Goal: Task Accomplishment & Management: Manage account settings

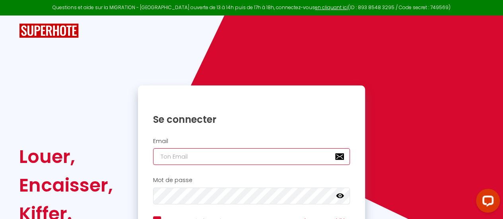
click at [257, 159] on input "email" at bounding box center [251, 156] width 197 height 17
type input "O"
checkbox input "true"
type input "ON"
checkbox input "true"
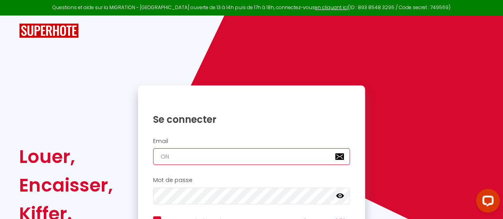
type input "ONE"
checkbox input "true"
type input "ONEC"
checkbox input "true"
type input "ONE"
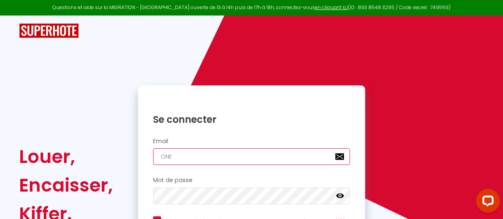
checkbox input "true"
type input "ON"
checkbox input "true"
type input "O"
checkbox input "true"
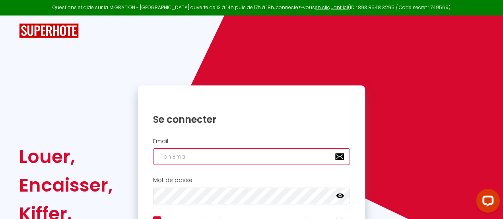
checkbox input "true"
type input "o"
checkbox input "true"
type input "on"
checkbox input "true"
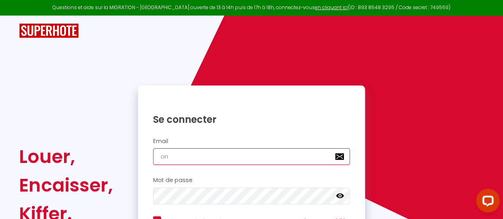
type input "one"
checkbox input "true"
type input "onec"
checkbox input "true"
type input "oneca"
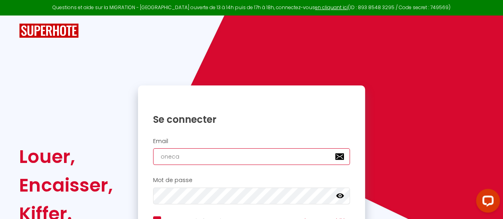
checkbox input "true"
type input "onecal"
checkbox input "true"
type input "onecall"
checkbox input "true"
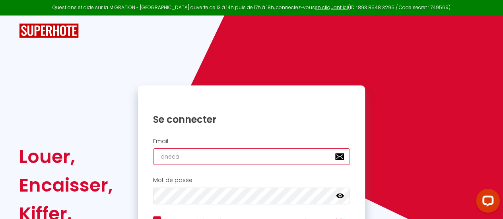
type input "onecallc"
checkbox input "true"
type input "onecallco"
checkbox input "true"
type input "onecallcon"
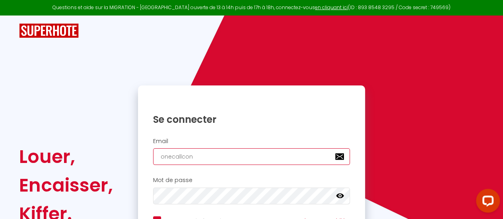
checkbox input "true"
type input "onecallconc"
checkbox input "true"
type input "onecallconci"
checkbox input "true"
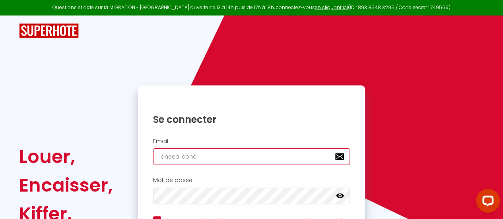
type input "onecallconcie"
checkbox input "true"
type input "onecallconcier"
checkbox input "true"
type input "onecallconcierg"
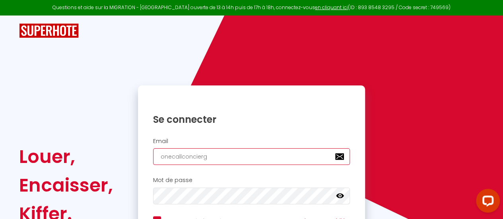
checkbox input "true"
type input "onecallconcierge"
checkbox input "true"
type input "onecallconcierger"
checkbox input "true"
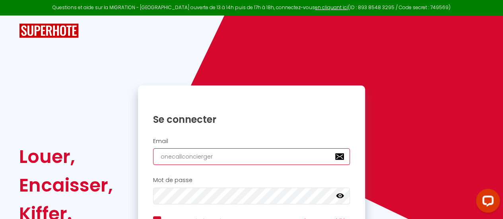
type input "onecallconciergeri"
checkbox input "true"
type input "onecallconciergerie"
checkbox input "true"
type input "onecallconciergerie5"
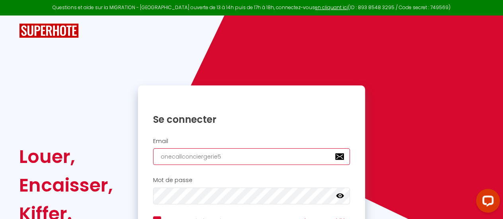
checkbox input "true"
type input "onecallconciergerie51"
checkbox input "true"
type input "onecallconciergerie51@"
checkbox input "true"
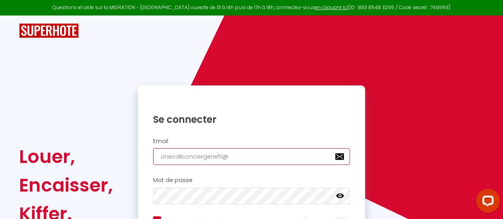
type input "onecallconciergerie51@o"
checkbox input "true"
type input "onecallconciergerie51@ou"
checkbox input "true"
type input "onecallconciergerie51@out"
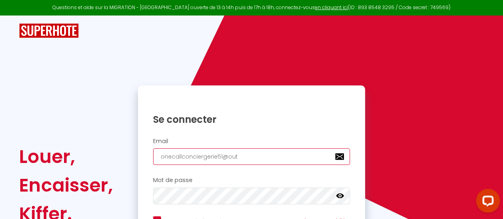
checkbox input "true"
type input "onecallconciergerie51@outl"
checkbox input "true"
type input "onecallconciergerie51@outlo"
checkbox input "true"
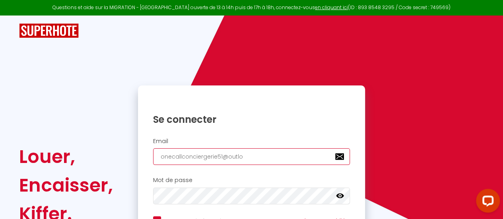
type input "onecallconciergerie51@outloo"
checkbox input "true"
type input "onecallconciergerie51@outlook"
checkbox input "true"
type input "onecallconciergerie51@outlook."
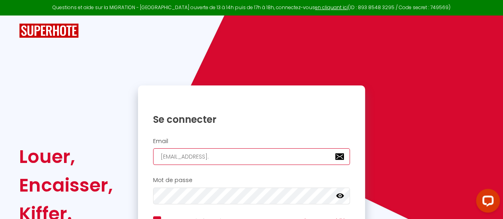
checkbox input "true"
type input "onecallconciergerie51@outlook.c"
checkbox input "true"
type input "onecallconciergerie51@outlook.co"
checkbox input "true"
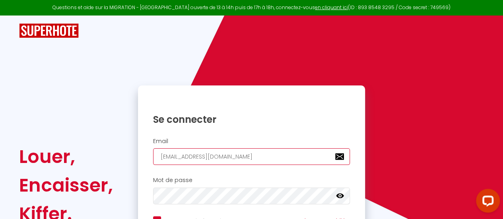
type input "[EMAIL_ADDRESS][DOMAIN_NAME]"
checkbox input "true"
type input "[EMAIL_ADDRESS][DOMAIN_NAME]"
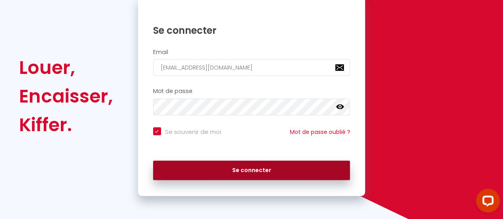
click at [255, 167] on button "Se connecter" at bounding box center [251, 171] width 197 height 20
checkbox input "true"
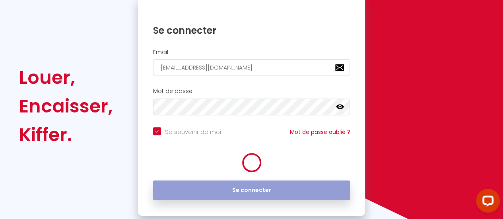
scroll to position [99, 0]
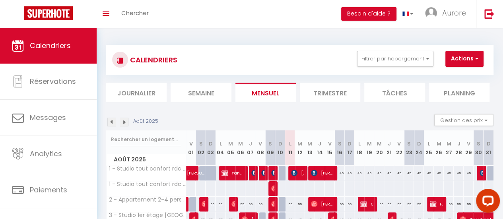
scroll to position [40, 0]
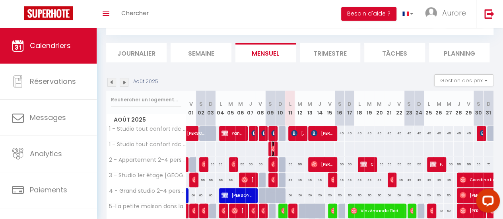
click at [272, 136] on img at bounding box center [274, 133] width 6 height 6
select select "OK"
select select "0"
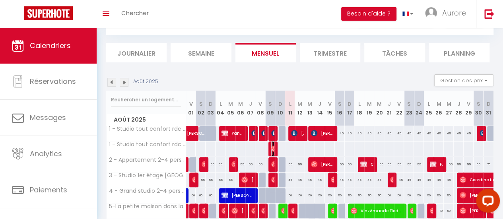
select select "1"
select select
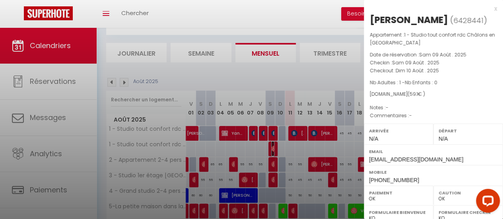
select select "47531"
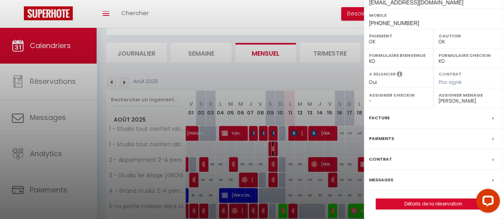
scroll to position [158, 0]
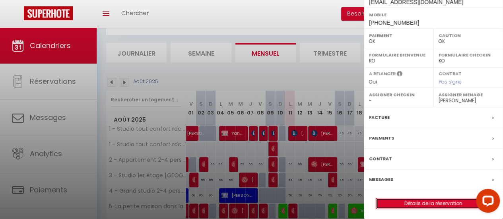
click at [433, 204] on link "Détails de la réservation" at bounding box center [433, 204] width 115 height 10
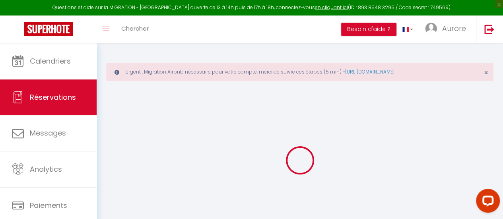
type input "Myki"
type input "Correia"
type input "4mzusenrzmxrwyy9thef4as3jxeb@reply.superhote.com"
type input "+33767737638"
select select
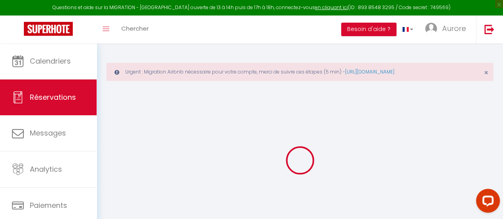
type input "2.05"
select select "70304"
select select "1"
select select
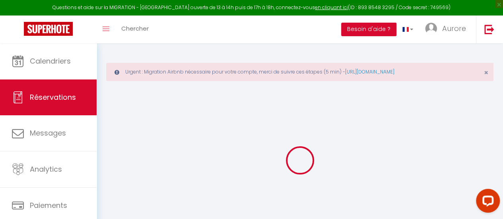
type input "1"
select select "12"
select select
type input "45"
checkbox input "false"
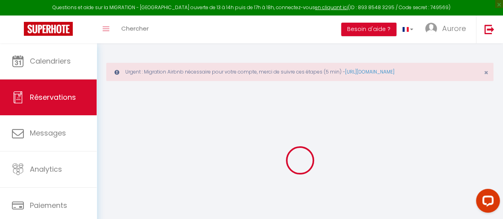
type input "0"
select select "1"
type input "0"
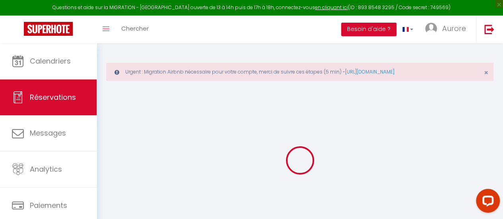
select select
select select "15"
checkbox input "false"
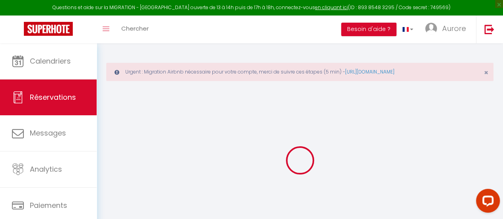
select select
checkbox input "false"
select select
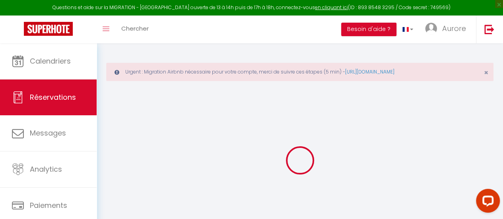
select select
checkbox input "false"
select select
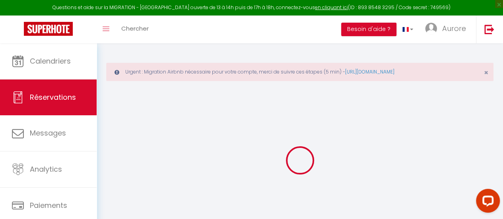
select select
checkbox input "false"
select select
type input "12"
type input "2.1"
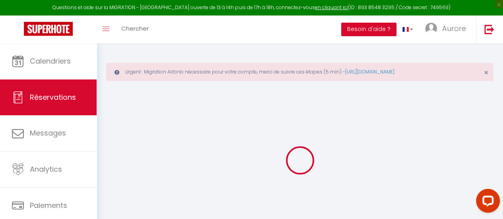
select select
checkbox input "false"
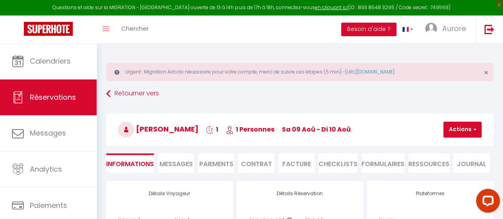
select select
checkbox input "false"
select select
click at [456, 130] on button "Actions" at bounding box center [463, 130] width 38 height 16
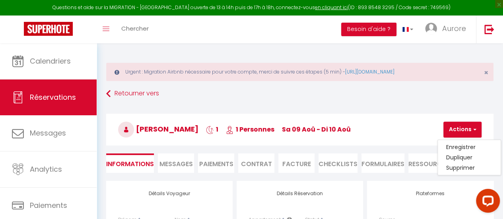
click at [403, 130] on h3 "Myki Correia 1 1 Personnes sa 09 Aoû - di 10 Aoû" at bounding box center [300, 130] width 388 height 32
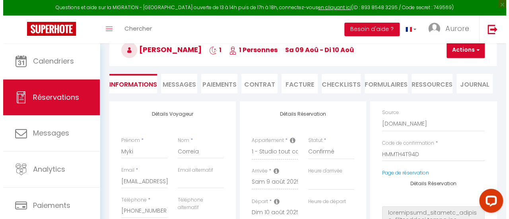
scroll to position [40, 0]
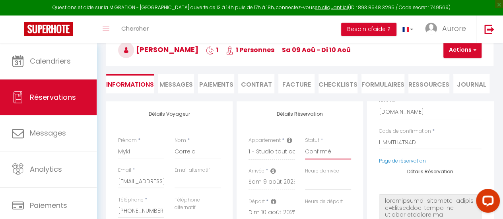
click at [326, 147] on select "Confirmé Non Confirmé [PERSON_NAME] par le voyageur No Show Request" at bounding box center [328, 151] width 46 height 15
select select "0"
click at [305, 144] on select "Confirmé Non Confirmé [PERSON_NAME] par le voyageur No Show Request" at bounding box center [328, 151] width 46 height 15
select select
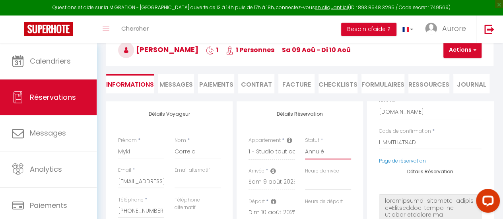
select select
checkbox input "false"
click at [462, 55] on button "Actions" at bounding box center [463, 50] width 38 height 16
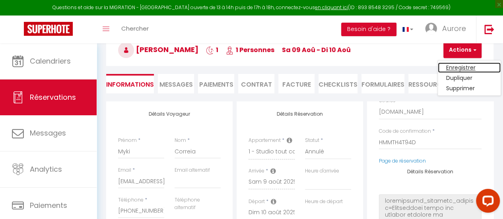
click at [458, 69] on link "Enregistrer" at bounding box center [469, 67] width 63 height 10
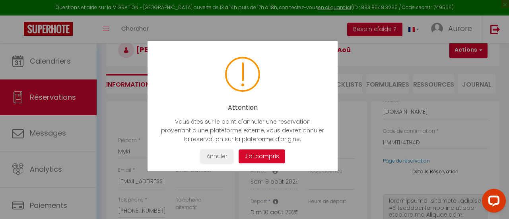
click at [267, 154] on button "J'ai compris" at bounding box center [262, 157] width 47 height 14
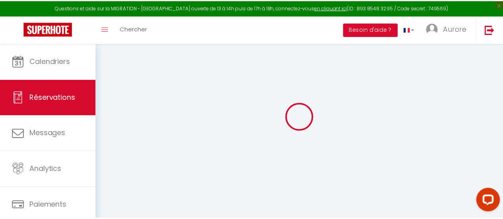
scroll to position [43, 0]
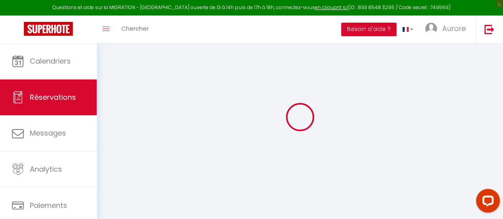
select select "not_cancelled"
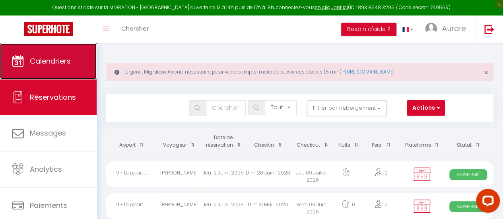
click at [83, 61] on link "Calendriers" at bounding box center [48, 61] width 97 height 36
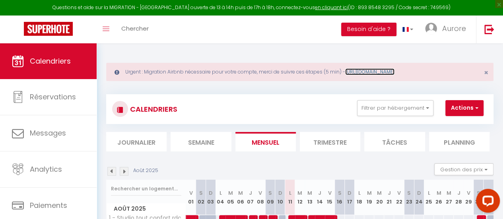
click at [395, 70] on link "[URL][DOMAIN_NAME]" at bounding box center [369, 71] width 49 height 7
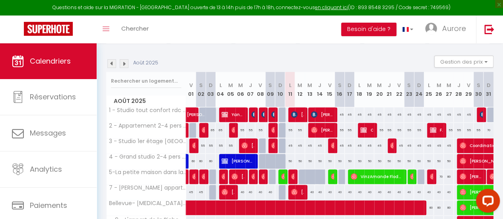
scroll to position [119, 0]
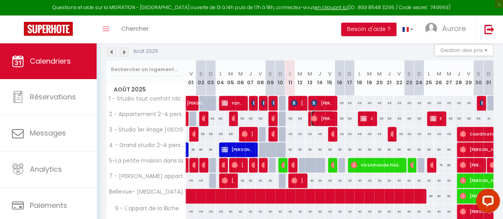
click at [314, 118] on img at bounding box center [314, 118] width 6 height 6
select select "OK"
select select "0"
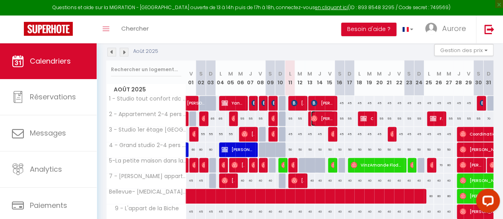
select select "1"
select select
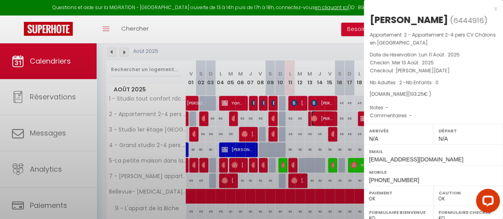
select select "47531"
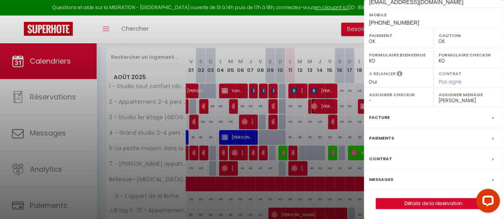
scroll to position [188, 0]
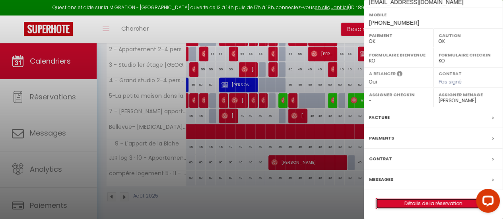
click at [426, 203] on link "Détails de la réservation" at bounding box center [433, 204] width 115 height 10
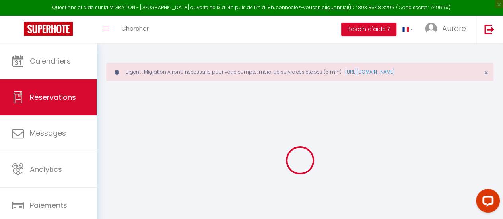
select select
checkbox input "false"
select select
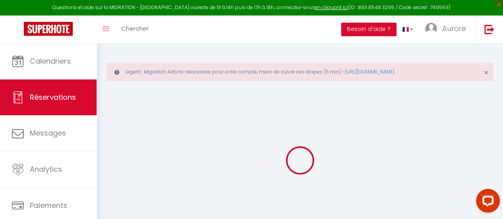
select select
checkbox input "false"
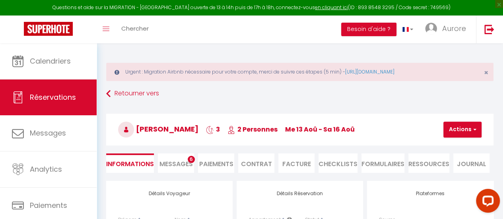
select select
type input "20"
type input "8.25"
select select
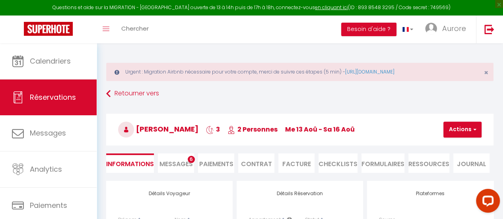
checkbox input "false"
select select
checkbox input "false"
select select
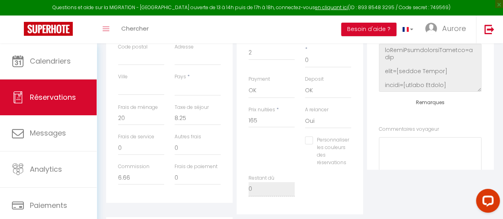
scroll to position [278, 0]
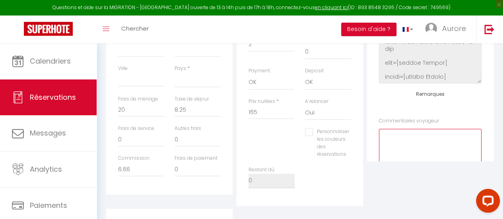
click at [403, 138] on voyageur0 at bounding box center [430, 153] width 103 height 48
type voyageur0 "Nécessaire bébé"
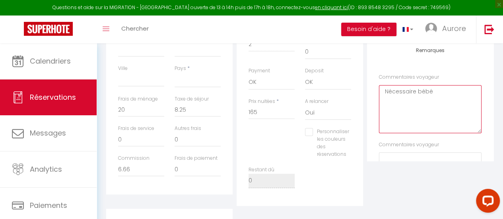
scroll to position [0, 0]
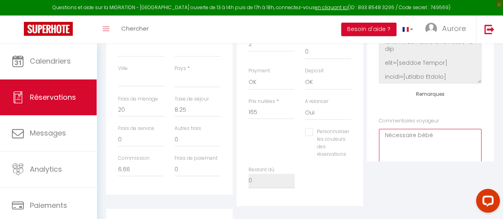
drag, startPoint x: 428, startPoint y: 136, endPoint x: 384, endPoint y: 134, distance: 43.8
click at [384, 134] on voyageur0 "Nécessaire bébé" at bounding box center [430, 153] width 103 height 48
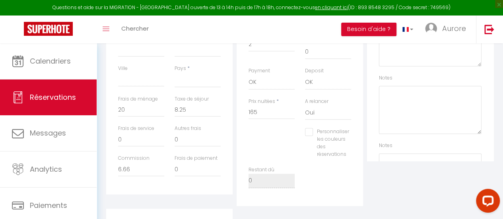
scroll to position [155, 0]
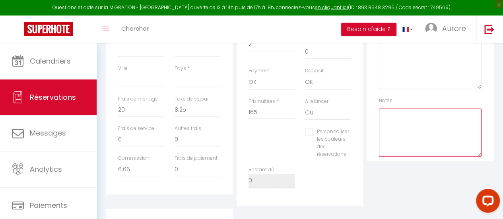
click at [407, 127] on textarea at bounding box center [430, 133] width 103 height 48
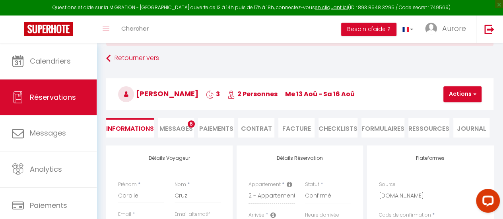
scroll to position [0, 0]
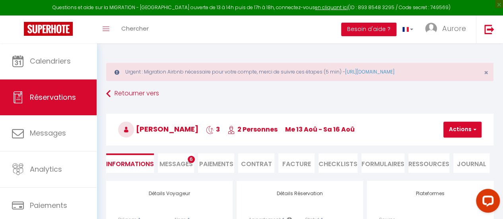
type textarea "Nécessaire bébé"
click at [467, 129] on button "Actions" at bounding box center [463, 130] width 38 height 16
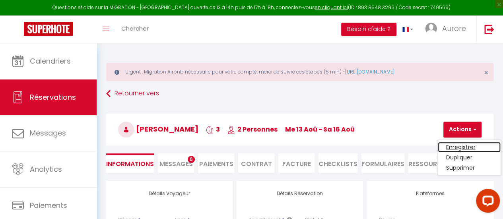
click at [460, 144] on link "Enregistrer" at bounding box center [469, 147] width 63 height 10
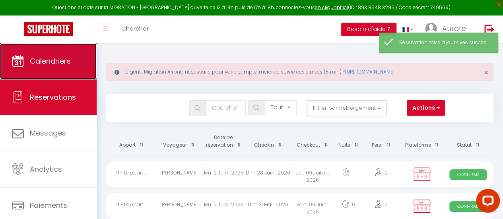
click at [49, 64] on span "Calendriers" at bounding box center [50, 61] width 41 height 10
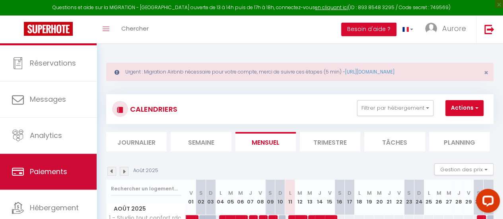
scroll to position [59, 0]
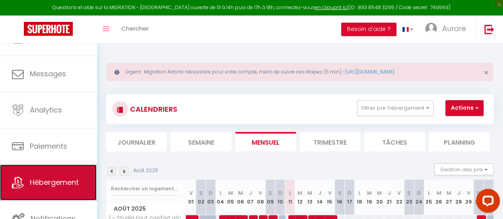
click at [43, 182] on span "Hébergement" at bounding box center [54, 182] width 49 height 10
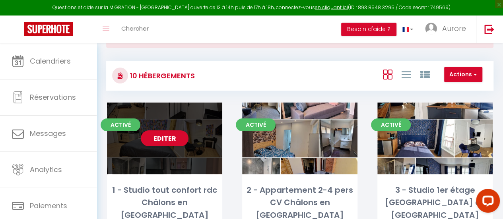
scroll to position [80, 0]
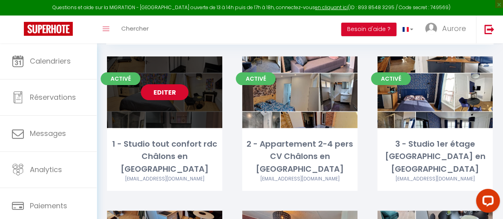
click at [165, 94] on link "Editer" at bounding box center [165, 92] width 48 height 16
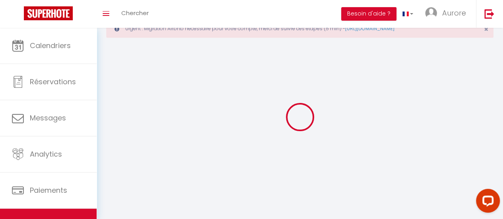
select select
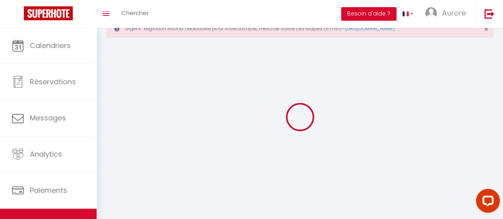
select select "1"
select select
checkbox input "false"
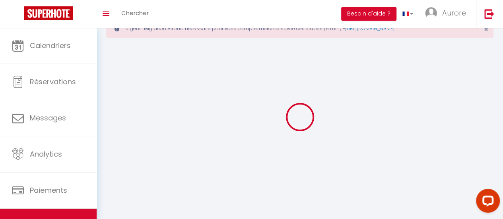
checkbox input "false"
select select "28"
select select
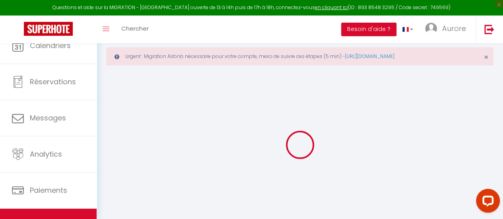
select select
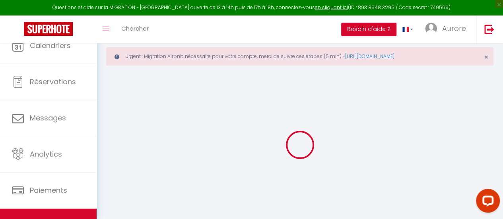
select select
checkbox input "false"
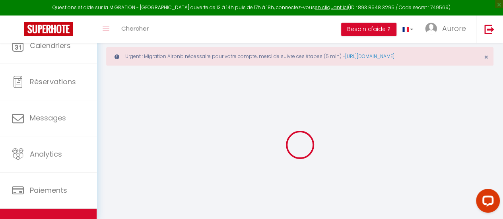
select select
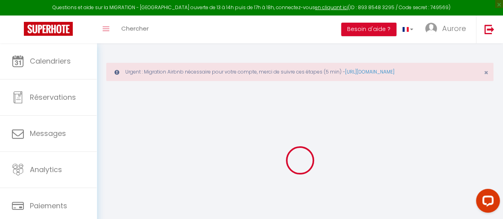
select select
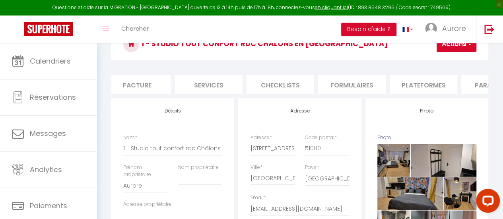
scroll to position [0, 159]
click at [426, 82] on li "Plateformes" at bounding box center [416, 84] width 68 height 19
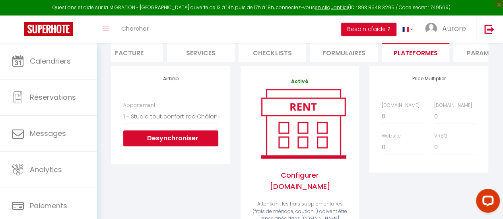
scroll to position [119, 0]
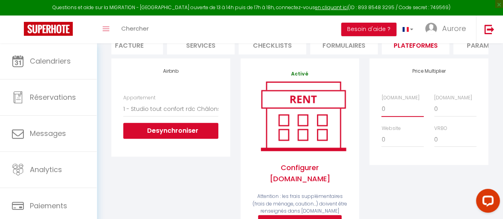
click at [406, 115] on select "0 + 1 % + 2 % + 3 % + 4 % + 5 % + 6 % + 7 % + 8 % + 9 %" at bounding box center [403, 108] width 42 height 15
click at [382, 107] on select "0 + 1 % + 2 % + 3 % + 4 % + 5 % + 6 % + 7 % + 8 % + 9 %" at bounding box center [403, 108] width 42 height 15
click at [453, 114] on select "0 + 1 % + 2 % + 3 % + 4 % + 5 % + 6 % + 7 % + 8 % + 9 %" at bounding box center [455, 108] width 42 height 15
click at [454, 114] on select "0 + 1 % + 2 % + 3 % + 4 % + 5 % + 6 % + 7 % + 8 % + 9 %" at bounding box center [455, 108] width 42 height 15
click at [434, 107] on select "0 + 1 % + 2 % + 3 % + 4 % + 5 % + 6 % + 7 % + 8 % + 9 %" at bounding box center [455, 108] width 42 height 15
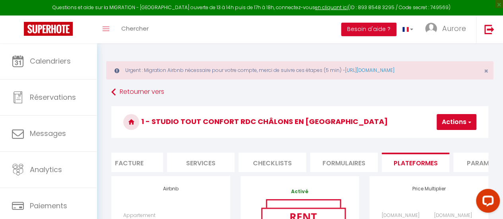
scroll to position [0, 0]
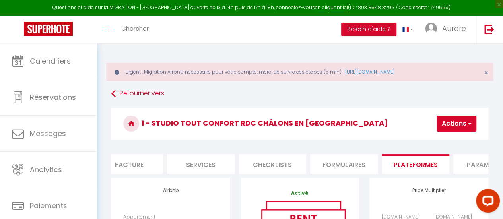
click at [467, 123] on span "button" at bounding box center [469, 124] width 5 height 8
click at [444, 140] on link "Enregistrer" at bounding box center [444, 141] width 63 height 10
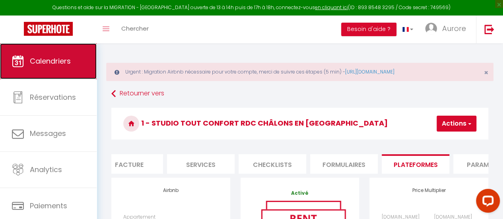
click at [38, 64] on span "Calendriers" at bounding box center [50, 61] width 41 height 10
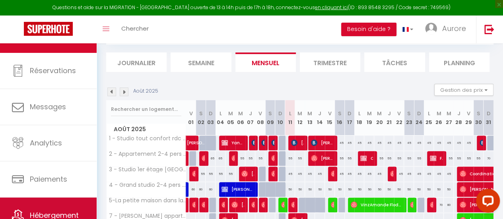
scroll to position [59, 0]
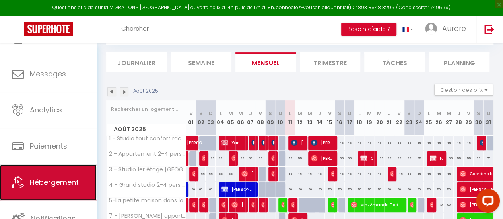
click at [45, 181] on span "Hébergement" at bounding box center [54, 182] width 49 height 10
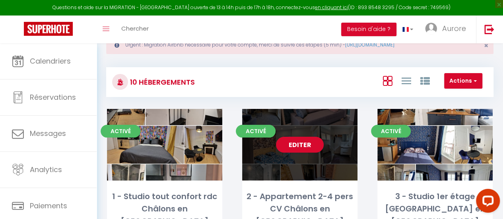
scroll to position [40, 0]
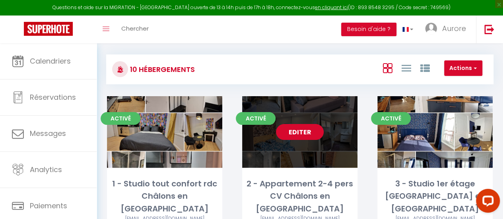
click at [298, 137] on link "Editer" at bounding box center [300, 132] width 48 height 16
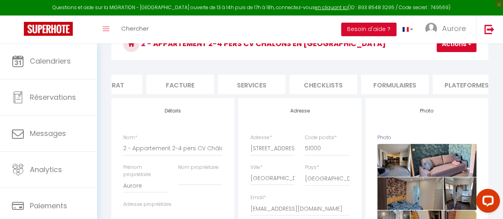
scroll to position [0, 111]
click at [458, 78] on li "Plateformes" at bounding box center [464, 84] width 68 height 19
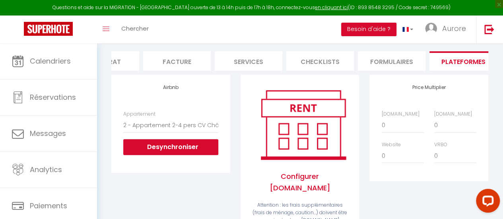
scroll to position [119, 0]
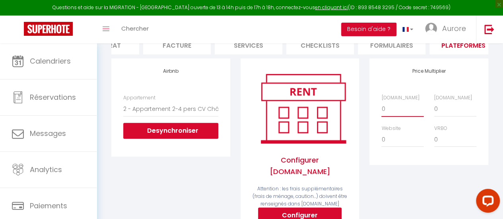
click at [405, 117] on select "0 + 1 % + 2 % + 3 % + 4 % + 5 % + 6 % + 7 % + 8 % + 9 %" at bounding box center [403, 108] width 42 height 15
click at [382, 107] on select "0 + 1 % + 2 % + 3 % + 4 % + 5 % + 6 % + 7 % + 8 % + 9 %" at bounding box center [403, 108] width 42 height 15
click at [449, 117] on select "0 + 1 % + 2 % + 3 % + 4 % + 5 % + 6 % + 7 % + 8 % + 9 %" at bounding box center [455, 108] width 42 height 15
click at [434, 107] on select "0 + 1 % + 2 % + 3 % + 4 % + 5 % + 6 % + 7 % + 8 % + 9 %" at bounding box center [455, 108] width 42 height 15
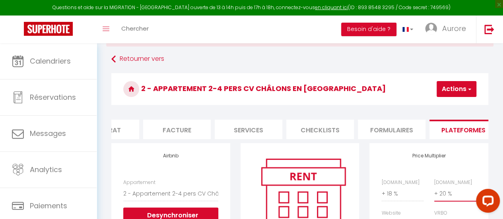
scroll to position [0, 0]
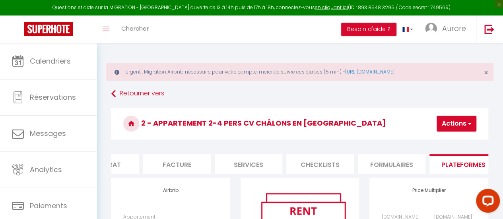
click at [460, 122] on button "Actions" at bounding box center [457, 124] width 40 height 16
click at [446, 140] on link "Enregistrer" at bounding box center [444, 141] width 63 height 10
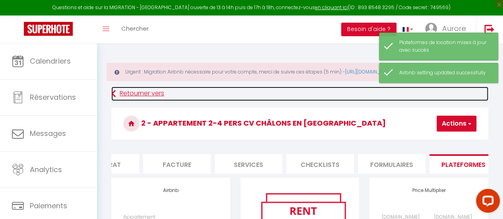
click at [122, 95] on link "Retourner vers" at bounding box center [299, 94] width 377 height 14
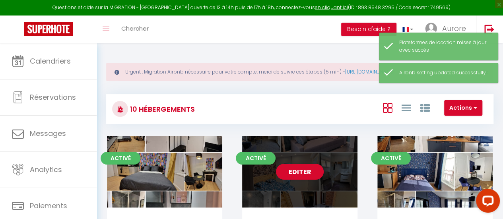
scroll to position [80, 0]
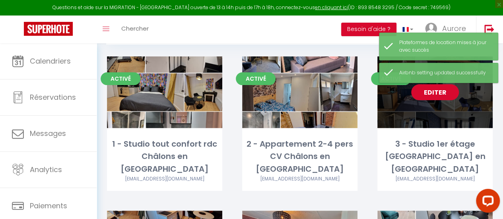
click at [430, 97] on link "Editer" at bounding box center [435, 92] width 48 height 16
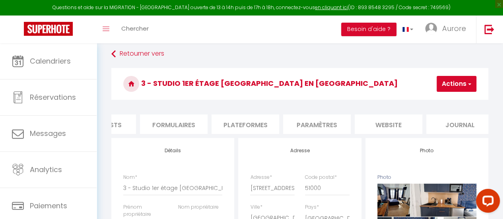
scroll to position [0, 339]
click at [236, 124] on li "Plateformes" at bounding box center [236, 124] width 68 height 19
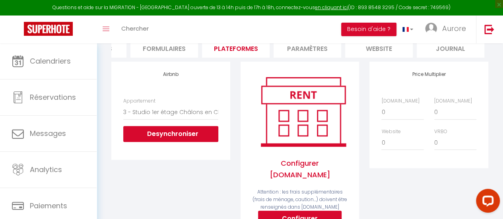
scroll to position [119, 0]
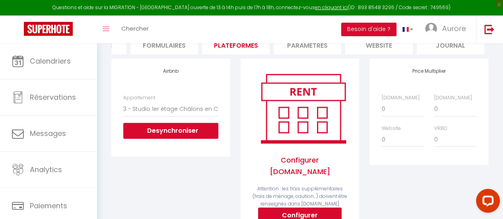
click at [403, 102] on label "[DOMAIN_NAME]" at bounding box center [401, 98] width 38 height 8
click at [403, 106] on select "0 + 1 % + 2 % + 3 % + 4 % + 5 % + 6 % + 7 % + 8 % + 9 %" at bounding box center [403, 108] width 42 height 15
click at [403, 116] on select "0 + 1 % + 2 % + 3 % + 4 % + 5 % + 6 % + 7 % + 8 % + 9 %" at bounding box center [403, 108] width 42 height 15
click at [382, 107] on select "0 + 1 % + 2 % + 3 % + 4 % + 5 % + 6 % + 7 % + 8 % + 9 %" at bounding box center [403, 108] width 42 height 15
click at [447, 117] on select "0 + 1 % + 2 % + 3 % + 4 % + 5 % + 6 % + 7 % + 8 % + 9 %" at bounding box center [455, 108] width 42 height 15
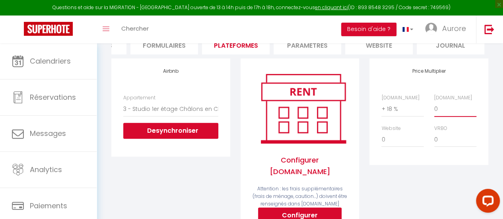
click at [434, 107] on select "0 + 1 % + 2 % + 3 % + 4 % + 5 % + 6 % + 7 % + 8 % + 9 %" at bounding box center [455, 108] width 42 height 15
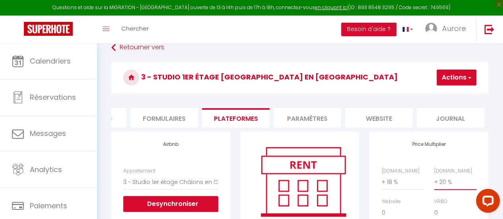
scroll to position [40, 0]
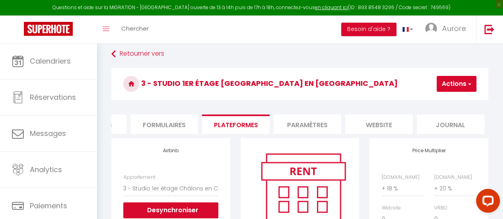
click at [442, 82] on button "Actions" at bounding box center [457, 84] width 40 height 16
click at [446, 99] on link "Enregistrer" at bounding box center [444, 101] width 63 height 10
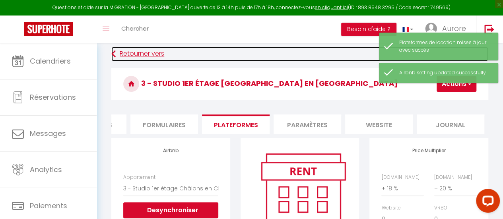
click at [128, 53] on link "Retourner vers" at bounding box center [299, 54] width 377 height 14
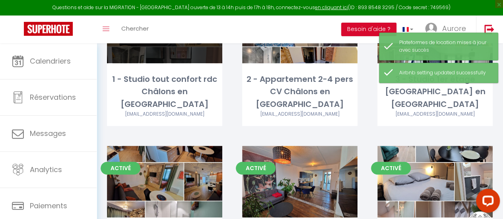
scroll to position [159, 0]
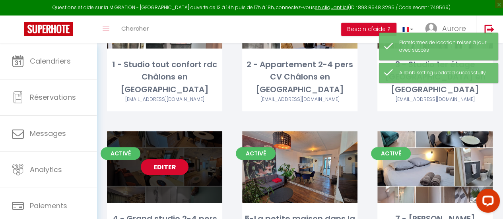
click at [167, 159] on link "Editer" at bounding box center [165, 167] width 48 height 16
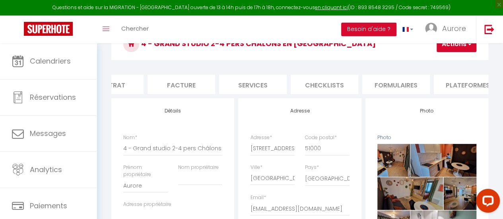
scroll to position [0, 127]
click at [447, 82] on li "Plateformes" at bounding box center [448, 84] width 68 height 19
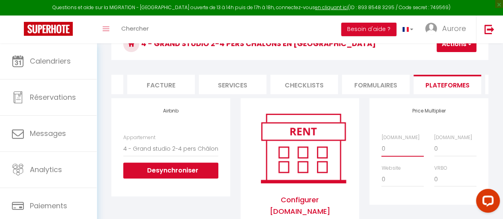
click at [399, 154] on select "0 + 1 % + 2 % + 3 % + 4 % + 5 % + 6 % + 7 % + 8 % + 9 %" at bounding box center [403, 148] width 42 height 15
click at [382, 147] on select "0 + 1 % + 2 % + 3 % + 4 % + 5 % + 6 % + 7 % + 8 % + 9 %" at bounding box center [403, 148] width 42 height 15
click at [463, 51] on button "Actions" at bounding box center [457, 44] width 40 height 16
click at [429, 60] on link "Enregistrer" at bounding box center [444, 61] width 63 height 10
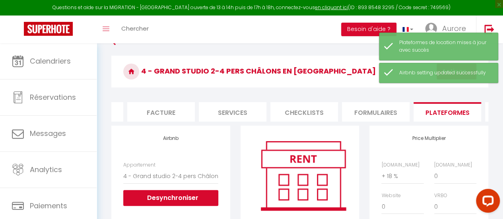
scroll to position [40, 0]
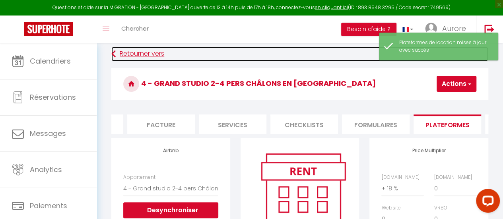
click at [144, 55] on link "Retourner vers" at bounding box center [299, 54] width 377 height 14
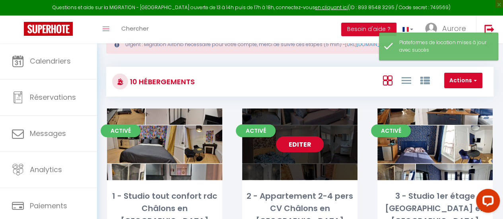
scroll to position [40, 0]
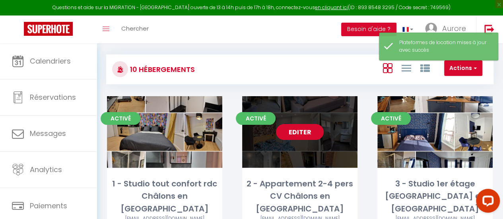
click at [298, 130] on link "Editer" at bounding box center [300, 132] width 48 height 16
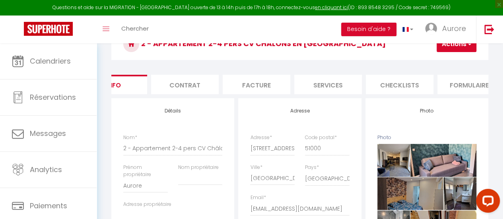
scroll to position [0, 339]
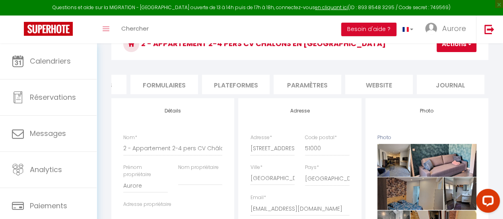
click at [223, 90] on li "Plateformes" at bounding box center [236, 84] width 68 height 19
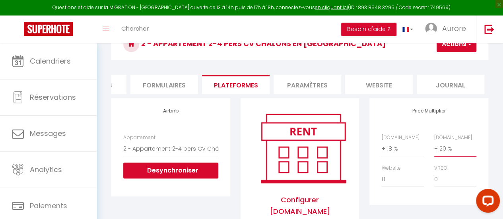
click at [463, 155] on select "0 + 1 % + 2 % + 3 % + 4 % + 5 % + 6 % + 7 % + 8 % + 9 %" at bounding box center [455, 148] width 42 height 15
click at [434, 147] on select "0 + 1 % + 2 % + 3 % + 4 % + 5 % + 6 % + 7 % + 8 % + 9 %" at bounding box center [455, 148] width 42 height 15
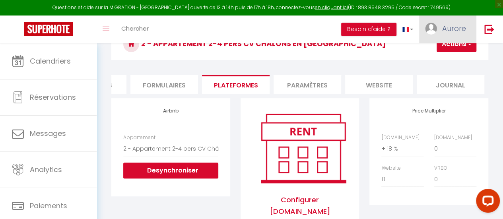
click at [462, 43] on link "Aurore" at bounding box center [447, 30] width 57 height 28
click at [393, 51] on h3 "2 - Appartement 2-4 pers CV Châlons en [GEOGRAPHIC_DATA]" at bounding box center [299, 44] width 377 height 32
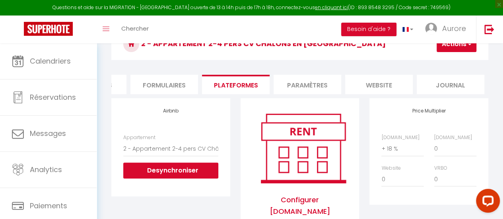
click at [448, 50] on button "Actions" at bounding box center [457, 44] width 40 height 16
click at [441, 64] on link "Enregistrer" at bounding box center [444, 61] width 63 height 10
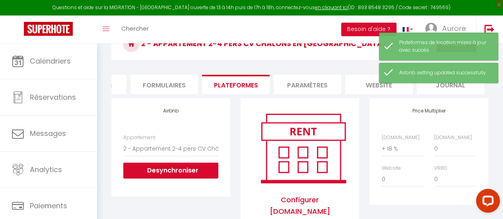
scroll to position [40, 0]
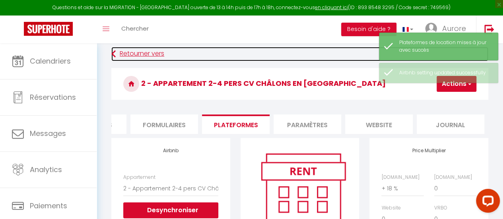
click at [134, 50] on link "Retourner vers" at bounding box center [299, 54] width 377 height 14
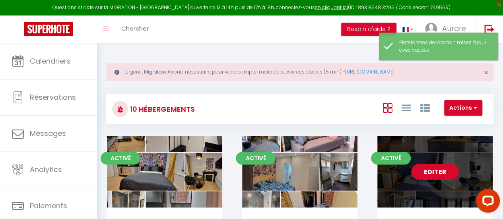
scroll to position [40, 0]
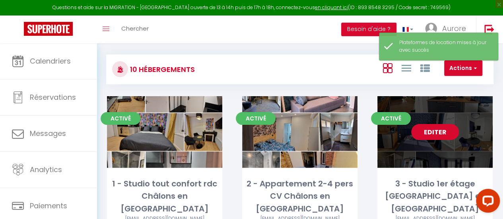
click at [438, 134] on link "Editer" at bounding box center [435, 132] width 48 height 16
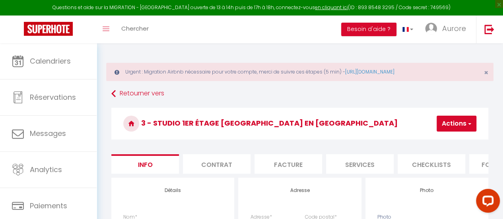
scroll to position [0, 329]
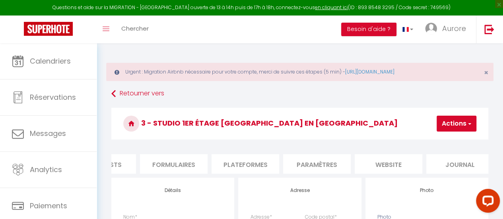
click at [251, 163] on li "Plateformes" at bounding box center [246, 163] width 68 height 19
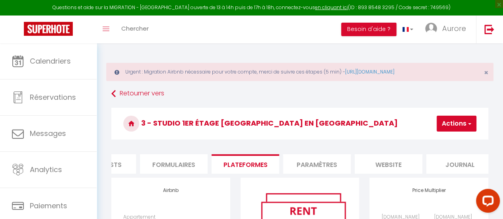
scroll to position [40, 0]
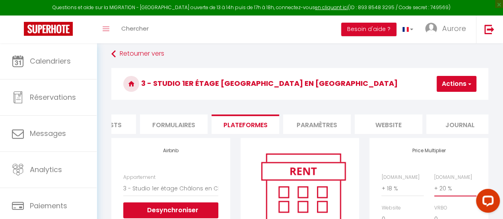
click at [448, 196] on select "0 + 1 % + 2 % + 3 % + 4 % + 5 % + 6 % + 7 % + 8 % + 9 %" at bounding box center [455, 188] width 42 height 15
click at [434, 187] on select "0 + 1 % + 2 % + 3 % + 4 % + 5 % + 6 % + 7 % + 8 % + 9 %" at bounding box center [455, 188] width 42 height 15
click at [454, 86] on button "Actions" at bounding box center [457, 84] width 40 height 16
click at [451, 101] on link "Enregistrer" at bounding box center [444, 101] width 63 height 10
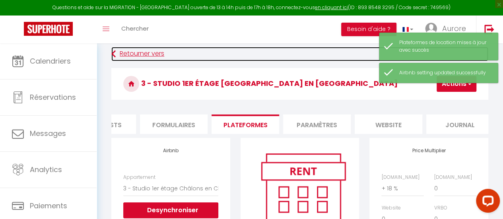
click at [117, 54] on link "Retourner vers" at bounding box center [299, 54] width 377 height 14
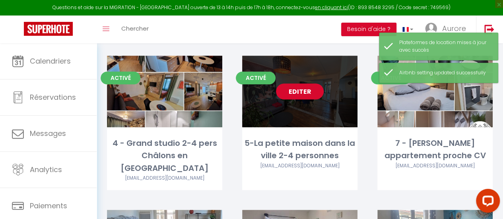
scroll to position [239, 0]
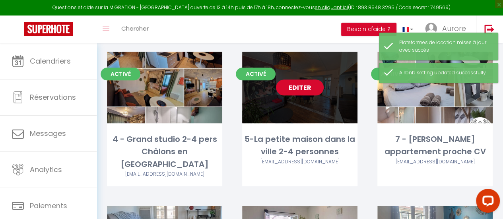
click at [310, 80] on link "Editer" at bounding box center [300, 88] width 48 height 16
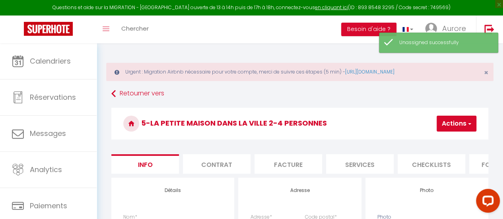
click at [467, 121] on span "button" at bounding box center [469, 124] width 5 height 8
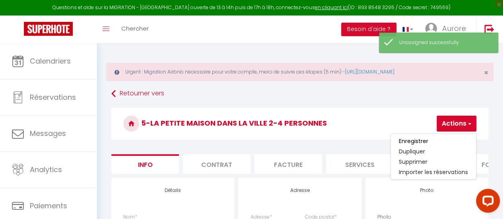
click at [401, 122] on h3 "5-La petite maison dans la ville 2-4 personnes" at bounding box center [299, 124] width 377 height 32
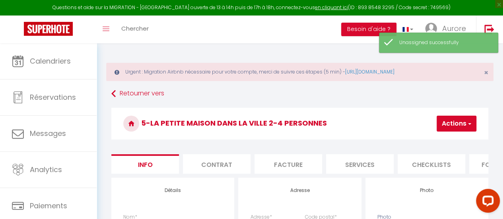
scroll to position [40, 0]
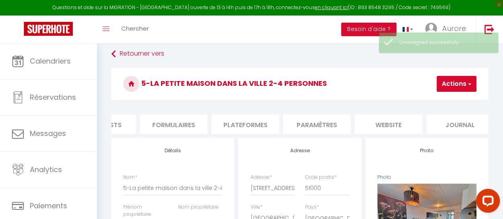
click at [252, 123] on li "Plateformes" at bounding box center [246, 124] width 68 height 19
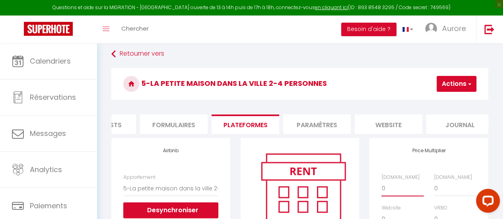
click at [393, 196] on select "0 + 1 % + 2 % + 3 % + 4 % + 5 % + 6 % + 7 % + 8 % + 9 %" at bounding box center [403, 188] width 42 height 15
click at [382, 187] on select "0 + 1 % + 2 % + 3 % + 4 % + 5 % + 6 % + 7 % + 8 % + 9 %" at bounding box center [403, 188] width 42 height 15
click at [442, 90] on button "Actions" at bounding box center [457, 84] width 40 height 16
click at [439, 104] on link "Enregistrer" at bounding box center [444, 101] width 63 height 10
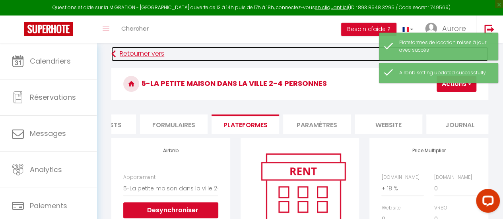
click at [127, 52] on link "Retourner vers" at bounding box center [299, 54] width 377 height 14
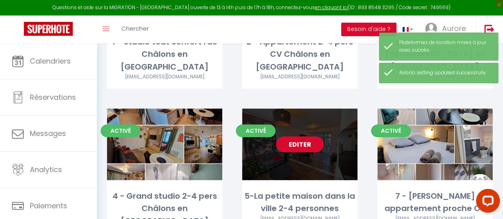
scroll to position [199, 0]
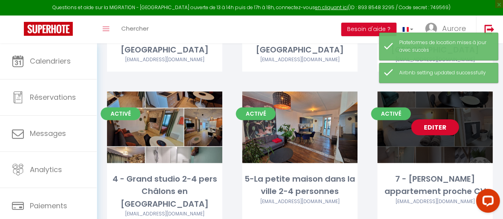
click at [427, 119] on link "Editer" at bounding box center [435, 127] width 48 height 16
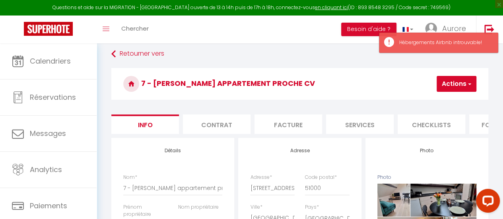
scroll to position [0, 329]
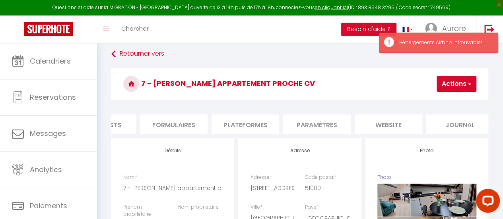
click at [296, 131] on li "Paramètres" at bounding box center [317, 124] width 68 height 19
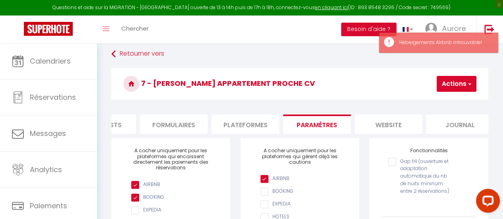
click at [238, 127] on li "Plateformes" at bounding box center [246, 124] width 68 height 19
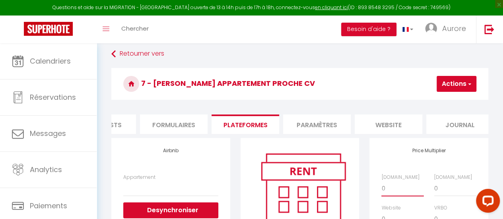
click at [384, 194] on select "0 + 1 % + 2 % + 3 % + 4 % + 5 % + 6 % + 7 % + 8 % + 9 %" at bounding box center [403, 188] width 42 height 15
click at [382, 187] on select "0 + 1 % + 2 % + 3 % + 4 % + 5 % + 6 % + 7 % + 8 % + 9 %" at bounding box center [403, 188] width 42 height 15
click at [454, 78] on button "Actions" at bounding box center [457, 84] width 40 height 16
click at [435, 104] on link "Enregistrer" at bounding box center [444, 101] width 63 height 10
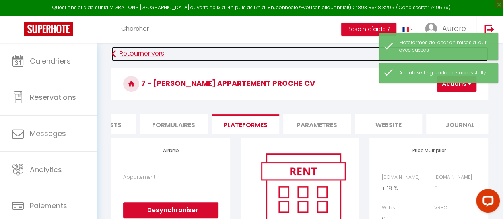
click at [129, 56] on link "Retourner vers" at bounding box center [299, 54] width 377 height 14
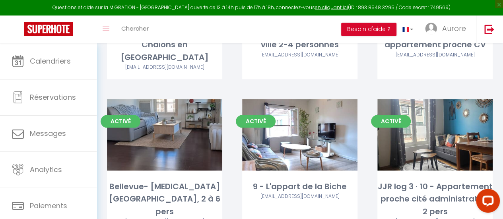
scroll to position [358, 0]
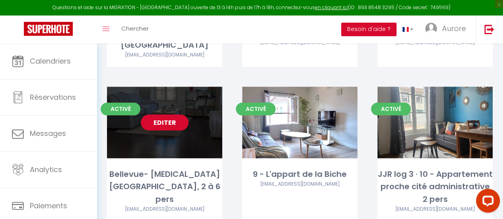
click at [158, 115] on link "Editer" at bounding box center [165, 123] width 48 height 16
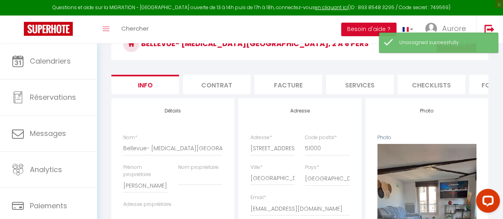
scroll to position [0, 329]
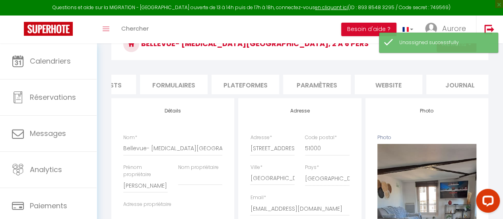
click at [230, 89] on li "Plateformes" at bounding box center [246, 84] width 68 height 19
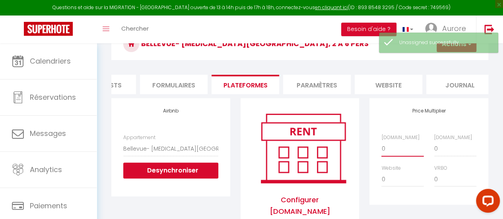
click at [403, 155] on select "0 + 1 % + 2 % + 3 % + 4 % + 5 % + 6 % + 7 % + 8 % + 9 %" at bounding box center [403, 148] width 42 height 15
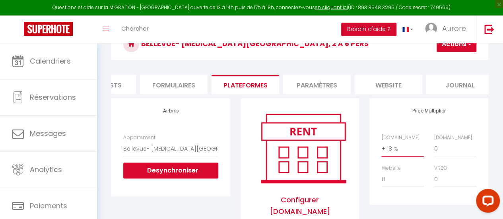
click at [382, 147] on select "0 + 1 % + 2 % + 3 % + 4 % + 5 % + 6 % + 7 % + 8 % + 9 %" at bounding box center [403, 148] width 42 height 15
click at [444, 48] on button "Actions" at bounding box center [457, 44] width 40 height 16
click at [436, 62] on link "Enregistrer" at bounding box center [444, 61] width 63 height 10
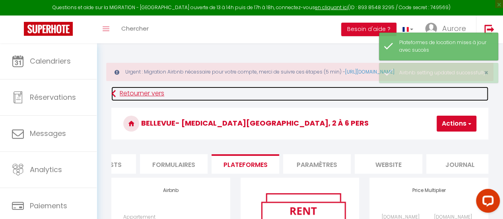
click at [144, 93] on link "Retourner vers" at bounding box center [299, 94] width 377 height 14
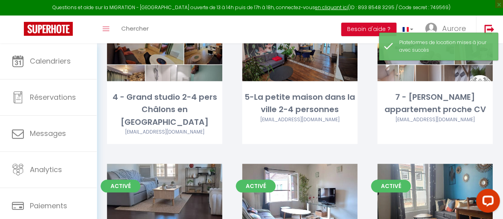
scroll to position [318, 0]
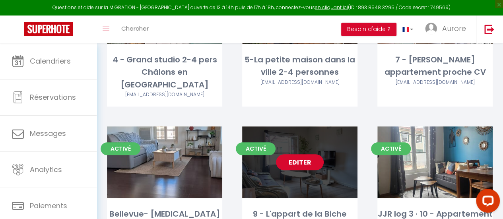
click at [290, 154] on link "Editer" at bounding box center [300, 162] width 48 height 16
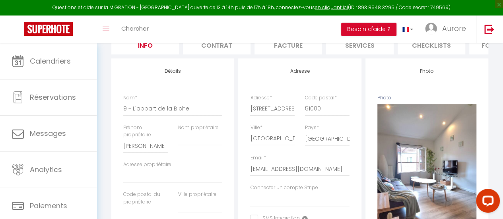
scroll to position [0, 329]
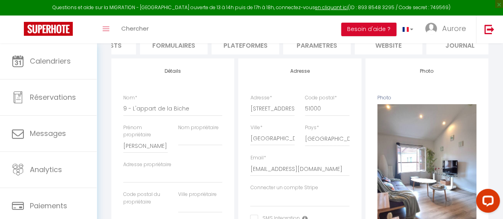
click at [248, 50] on li "Plateformes" at bounding box center [246, 44] width 68 height 19
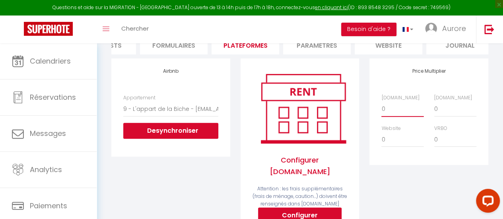
click at [397, 116] on select "0 + 1 % + 2 % + 3 % + 4 % + 5 % + 6 % + 7 % + 8 % + 9 %" at bounding box center [403, 108] width 42 height 15
click at [382, 107] on select "0 + 1 % + 2 % + 3 % + 4 % + 5 % + 6 % + 7 % + 8 % + 9 %" at bounding box center [403, 108] width 42 height 15
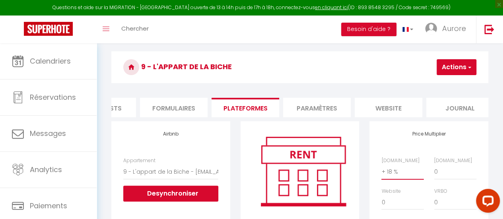
scroll to position [40, 0]
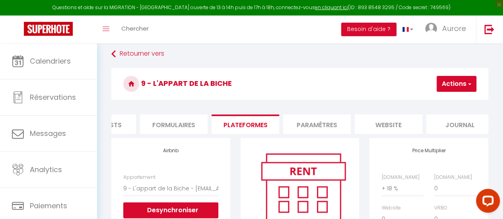
click at [438, 85] on button "Actions" at bounding box center [457, 84] width 40 height 16
click at [442, 100] on link "Enregistrer" at bounding box center [444, 101] width 63 height 10
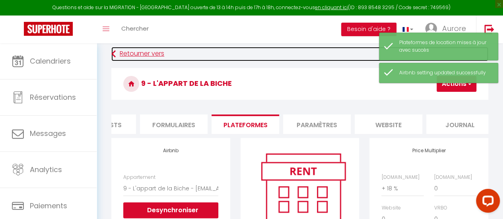
click at [144, 55] on link "Retourner vers" at bounding box center [299, 54] width 377 height 14
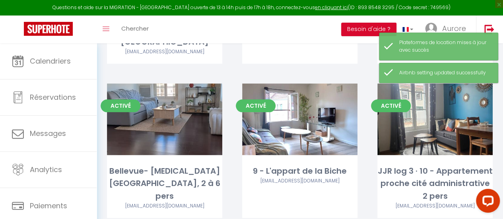
scroll to position [362, 0]
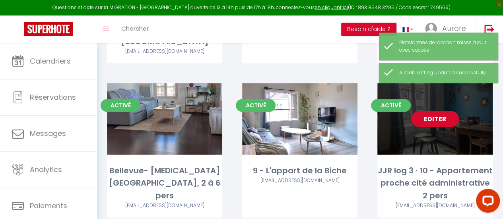
click at [437, 111] on link "Editer" at bounding box center [435, 119] width 48 height 16
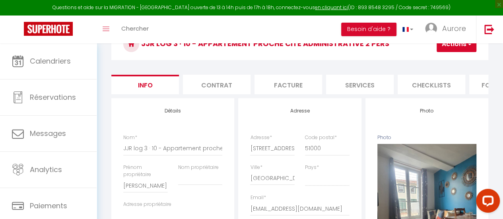
scroll to position [0, 329]
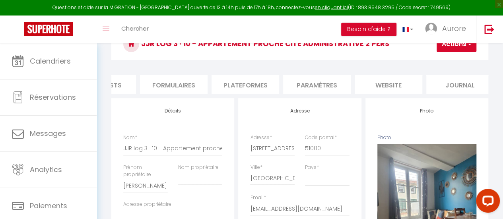
click at [216, 82] on li "Plateformes" at bounding box center [246, 84] width 68 height 19
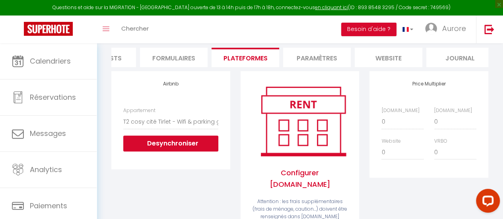
scroll to position [119, 0]
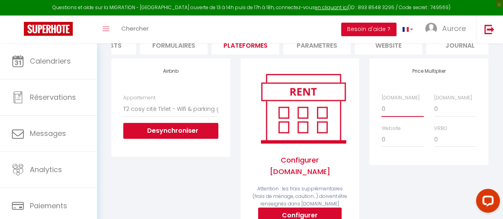
click at [401, 115] on select "0 + 1 % + 2 % + 3 % + 4 % + 5 % + 6 % + 7 % + 8 % + 9 %" at bounding box center [403, 108] width 42 height 15
click at [382, 107] on select "0 + 1 % + 2 % + 3 % + 4 % + 5 % + 6 % + 7 % + 8 % + 9 %" at bounding box center [403, 108] width 42 height 15
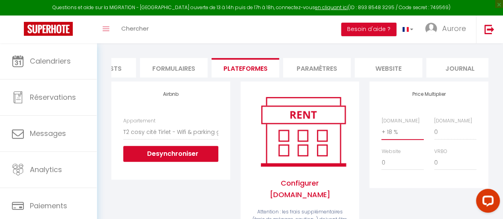
scroll to position [80, 0]
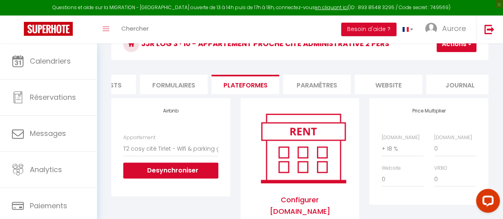
click at [454, 51] on button "Actions" at bounding box center [457, 44] width 40 height 16
click at [440, 63] on link "Enregistrer" at bounding box center [444, 61] width 63 height 10
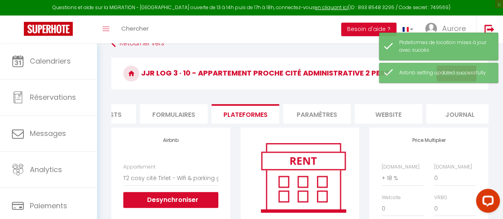
scroll to position [40, 0]
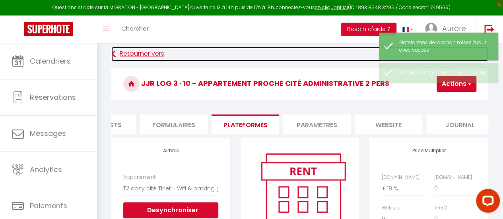
click at [149, 55] on link "Retourner vers" at bounding box center [299, 54] width 377 height 14
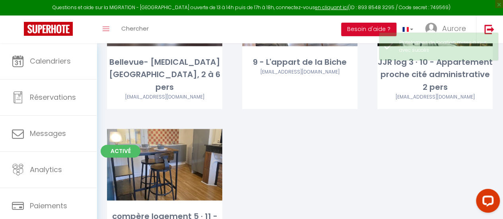
scroll to position [477, 0]
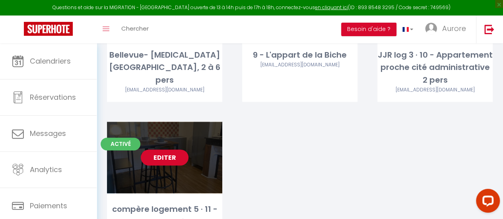
click at [156, 150] on link "Editer" at bounding box center [165, 158] width 48 height 16
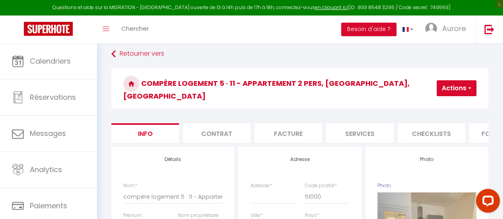
scroll to position [0, 329]
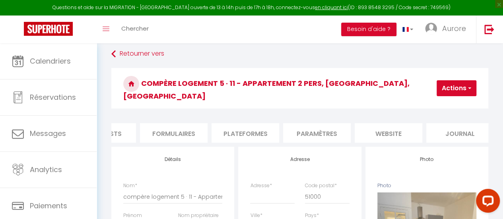
click at [234, 125] on li "Plateformes" at bounding box center [246, 132] width 68 height 19
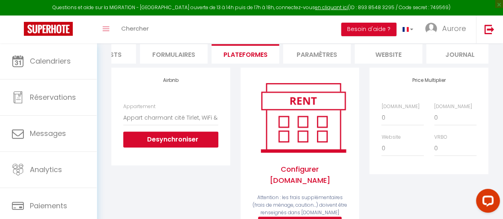
scroll to position [119, 0]
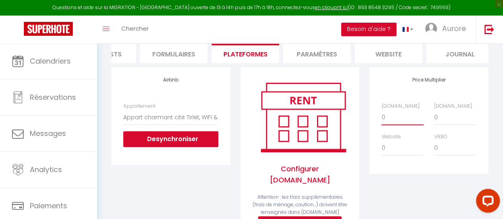
click at [404, 113] on select "0 + 1 % + 2 % + 3 % + 4 % + 5 % + 6 % + 7 % + 8 % + 9 %" at bounding box center [403, 117] width 42 height 15
click at [382, 110] on select "0 + 1 % + 2 % + 3 % + 4 % + 5 % + 6 % + 7 % + 8 % + 9 %" at bounding box center [403, 117] width 42 height 15
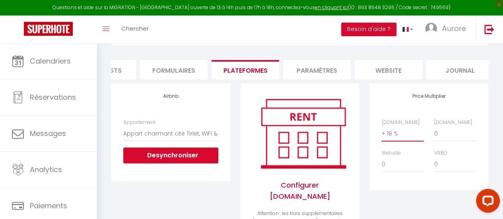
scroll to position [80, 0]
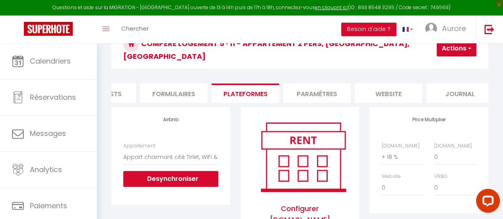
click at [443, 44] on button "Actions" at bounding box center [457, 49] width 40 height 16
click at [434, 61] on link "Enregistrer" at bounding box center [444, 66] width 63 height 10
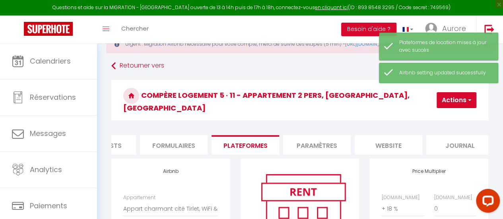
scroll to position [0, 0]
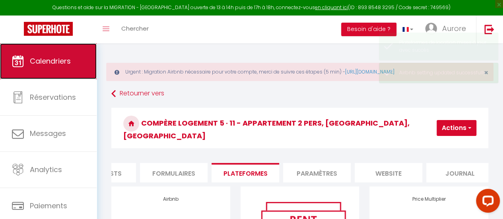
click at [30, 60] on span "Calendriers" at bounding box center [50, 61] width 41 height 10
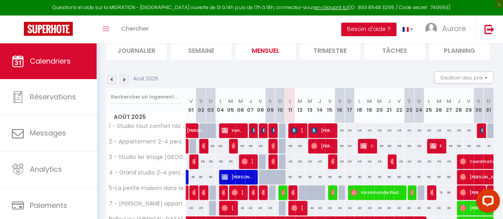
scroll to position [80, 0]
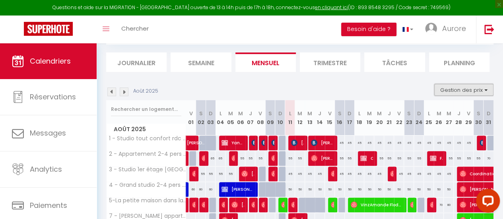
click at [461, 89] on button "Gestion des prix" at bounding box center [463, 90] width 59 height 12
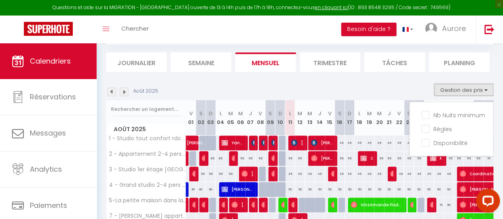
click at [461, 89] on button "Gestion des prix" at bounding box center [463, 90] width 59 height 12
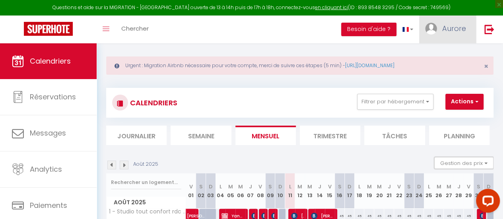
scroll to position [0, 0]
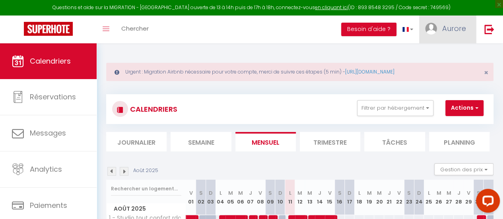
click at [446, 27] on span "Aurore" at bounding box center [454, 28] width 24 height 10
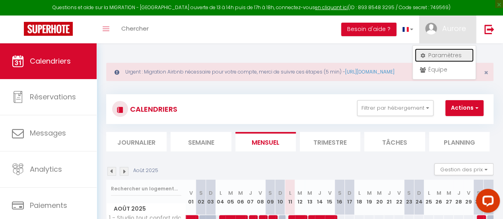
click at [441, 53] on link "Paramètres" at bounding box center [444, 56] width 59 height 14
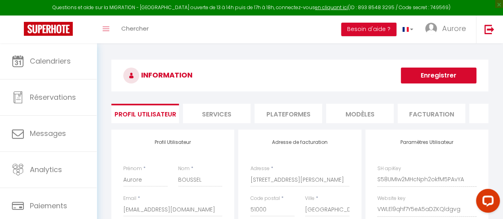
click at [284, 115] on li "Plateformes" at bounding box center [289, 113] width 68 height 19
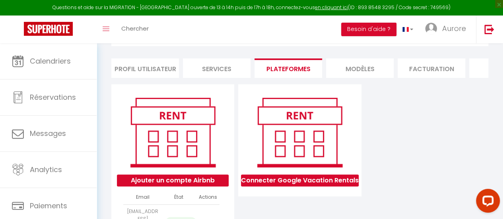
scroll to position [80, 0]
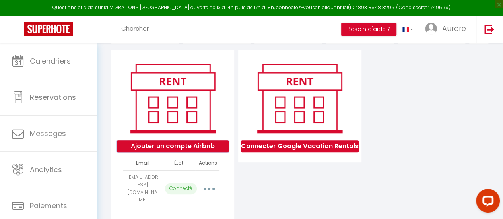
click at [168, 152] on button "Ajouter un compte Airbnb" at bounding box center [173, 146] width 112 height 12
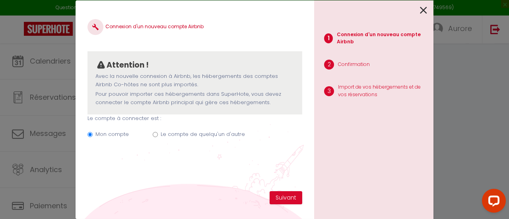
click at [423, 10] on icon at bounding box center [423, 10] width 7 height 12
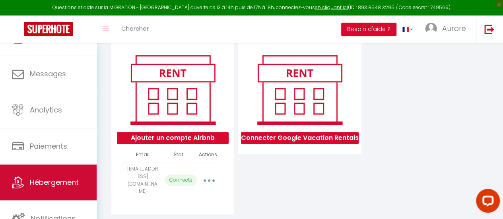
scroll to position [96, 0]
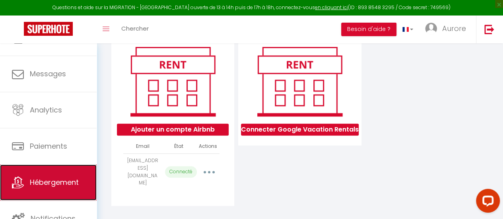
click at [53, 181] on span "Hébergement" at bounding box center [54, 182] width 49 height 10
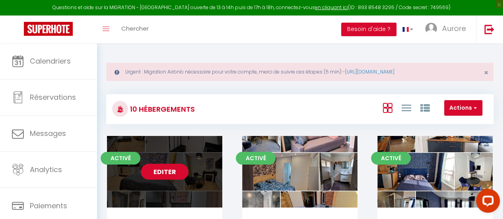
click at [150, 170] on link "Editer" at bounding box center [165, 172] width 48 height 16
click at [172, 169] on link "Editer" at bounding box center [165, 172] width 48 height 16
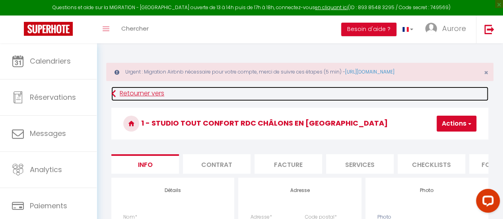
click at [149, 90] on link "Retourner vers" at bounding box center [299, 94] width 377 height 14
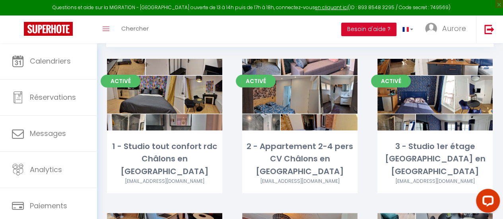
scroll to position [80, 0]
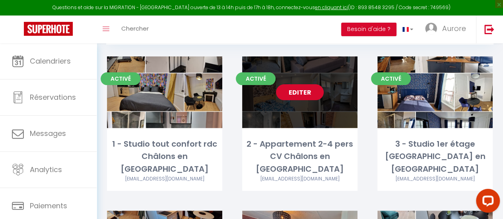
click at [291, 93] on link "Editer" at bounding box center [300, 92] width 48 height 16
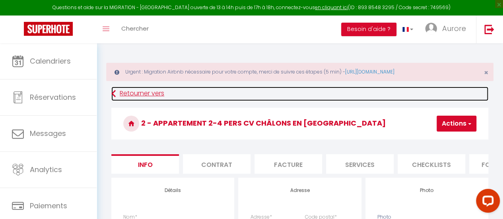
click at [136, 91] on link "Retourner vers" at bounding box center [299, 94] width 377 height 14
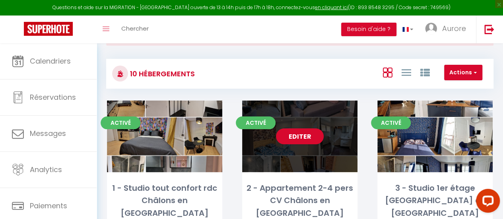
scroll to position [80, 0]
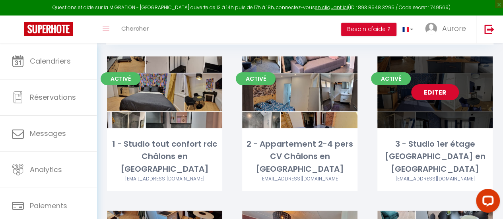
click at [438, 94] on link "Editer" at bounding box center [435, 92] width 48 height 16
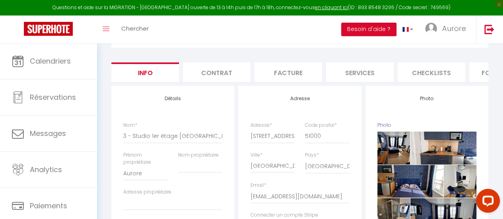
scroll to position [40, 0]
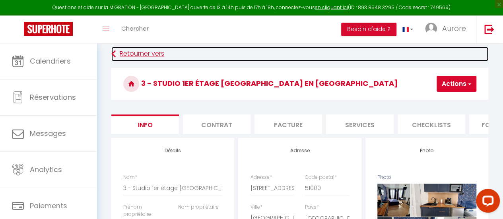
click at [152, 55] on link "Retourner vers" at bounding box center [299, 54] width 377 height 14
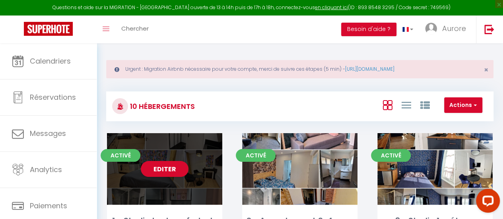
scroll to position [159, 0]
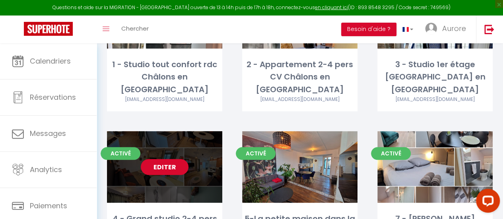
click at [154, 159] on link "Editer" at bounding box center [165, 167] width 48 height 16
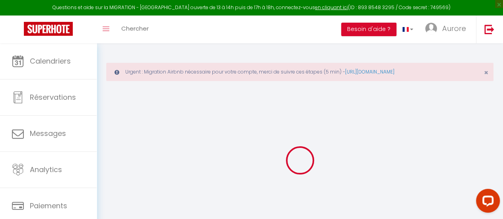
scroll to position [43, 0]
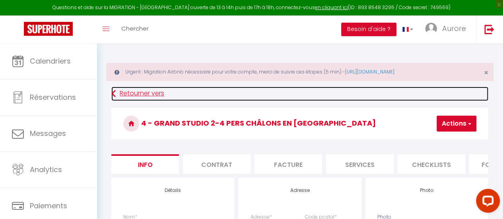
click at [138, 88] on link "Retourner vers" at bounding box center [299, 94] width 377 height 14
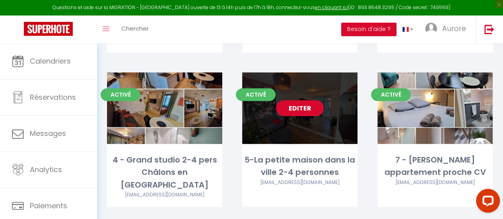
scroll to position [239, 0]
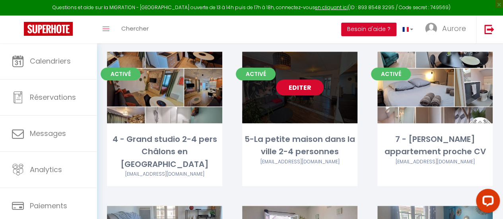
click at [304, 80] on link "Editer" at bounding box center [300, 88] width 48 height 16
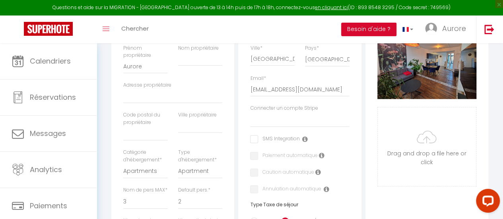
scroll to position [40, 0]
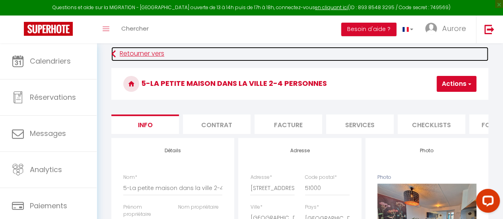
click at [139, 51] on link "Retourner vers" at bounding box center [299, 54] width 377 height 14
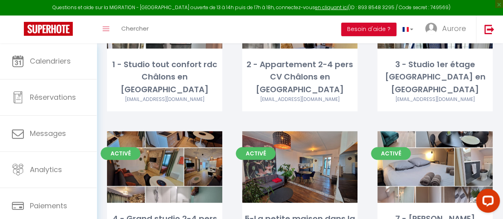
scroll to position [199, 0]
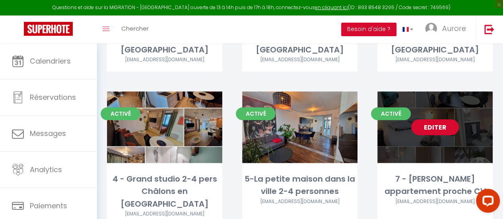
click at [430, 119] on link "Editer" at bounding box center [435, 127] width 48 height 16
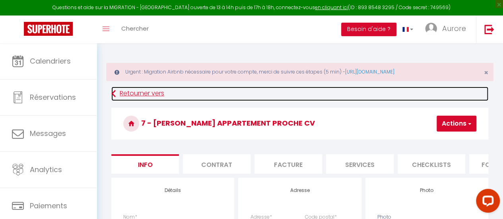
click at [144, 91] on link "Retourner vers" at bounding box center [299, 94] width 377 height 14
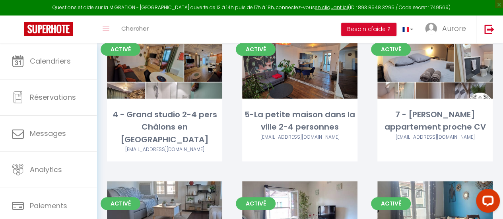
scroll to position [318, 0]
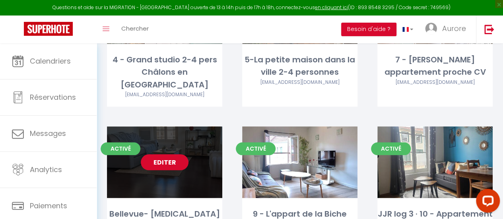
click at [162, 154] on link "Editer" at bounding box center [165, 162] width 48 height 16
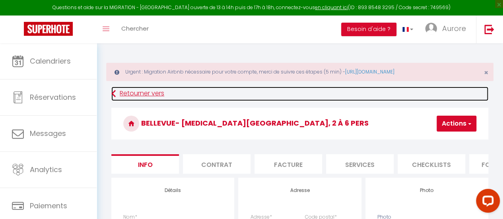
click at [159, 96] on link "Retourner vers" at bounding box center [299, 94] width 377 height 14
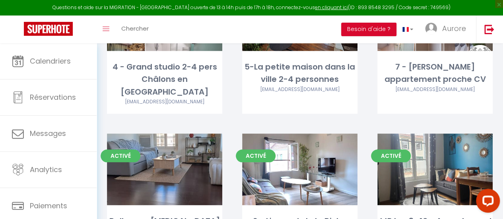
scroll to position [318, 0]
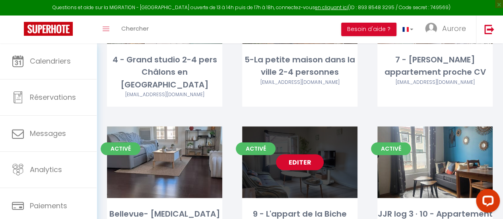
click at [298, 154] on link "Editer" at bounding box center [300, 162] width 48 height 16
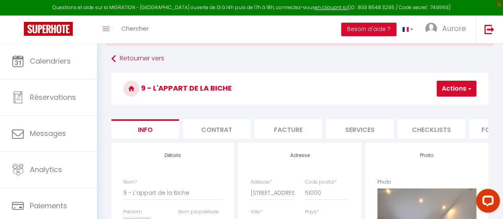
scroll to position [199, 0]
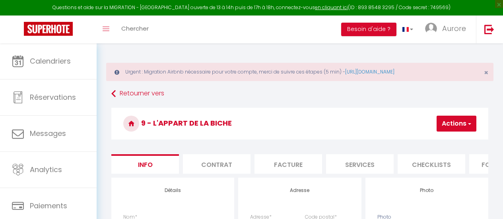
select select "2"
select select "1"
select select "16:00"
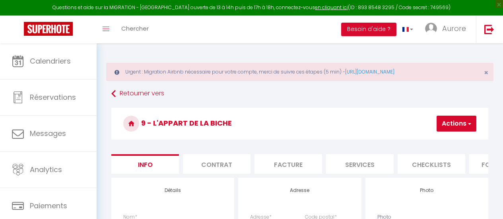
select select
select select "10:00"
select select "30"
select select "120"
select select "28"
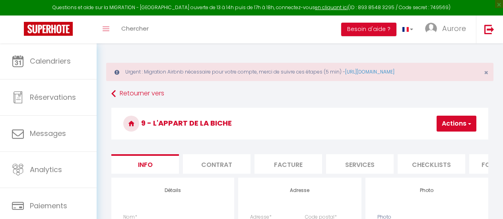
select select "47531"
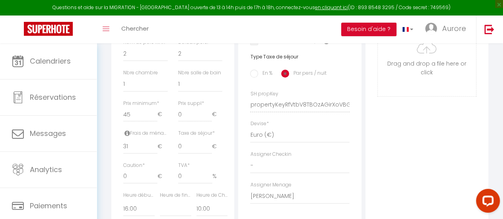
scroll to position [358, 0]
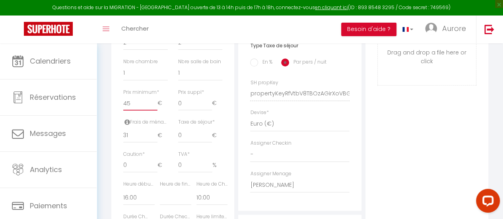
click at [138, 111] on input "45" at bounding box center [140, 103] width 34 height 14
type input "4"
select select
checkbox input "false"
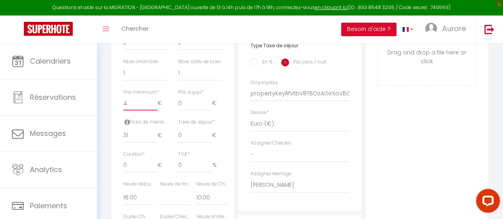
checkbox input "false"
type input "40"
select select
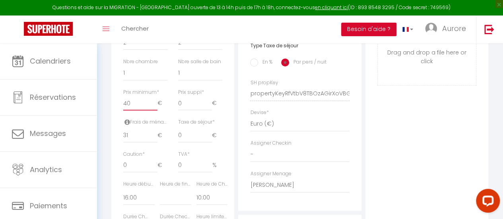
select select
checkbox input "false"
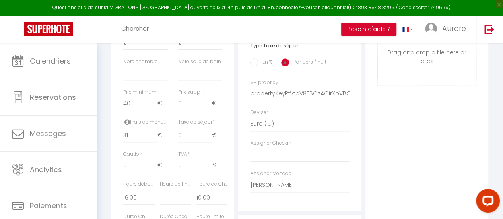
type input "40"
click at [391, 136] on div "Photo Photo Supprimer Drag and drop a file here or click Ooops, something wrong…" at bounding box center [427, 88] width 123 height 537
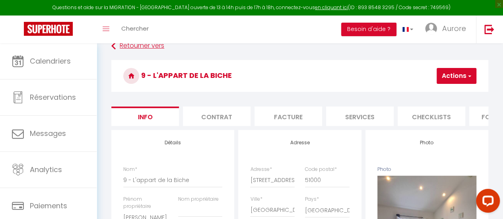
scroll to position [0, 0]
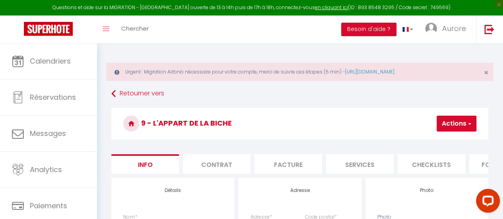
click at [443, 125] on button "Actions" at bounding box center [457, 124] width 40 height 16
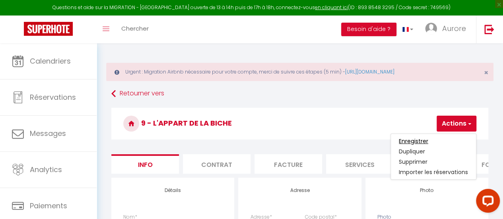
click at [423, 139] on input "Enregistrer" at bounding box center [413, 141] width 29 height 8
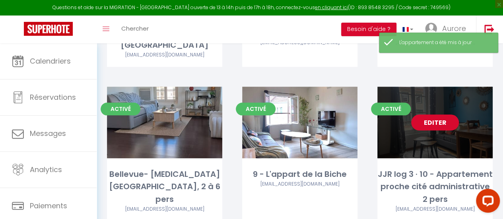
scroll to position [358, 0]
click at [446, 115] on link "Editer" at bounding box center [435, 123] width 48 height 16
select select "3"
select select "2"
select select "1"
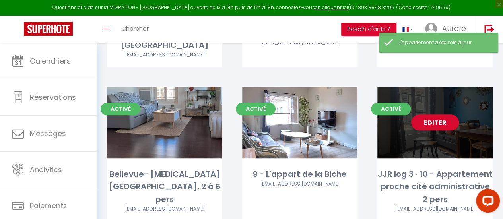
select select "1"
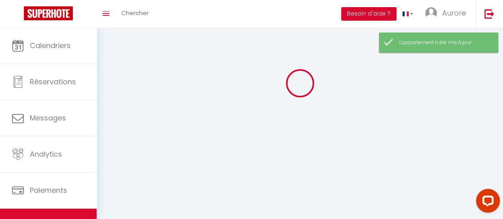
select select
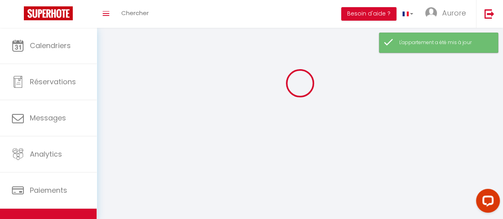
select select
checkbox input "false"
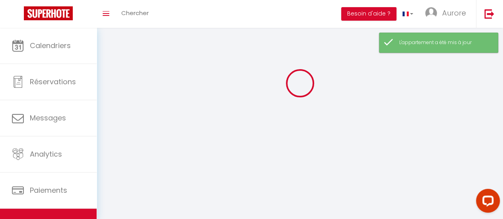
select select
select select "1"
select select "28"
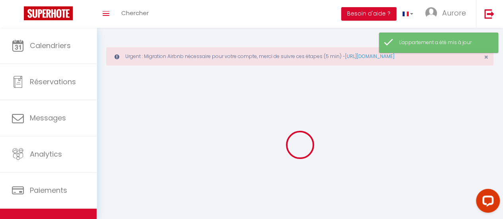
select select
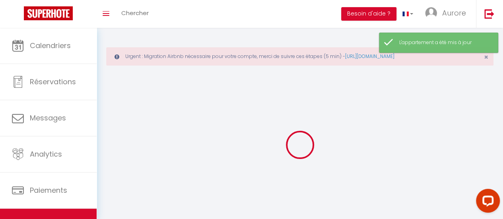
select select
checkbox input "false"
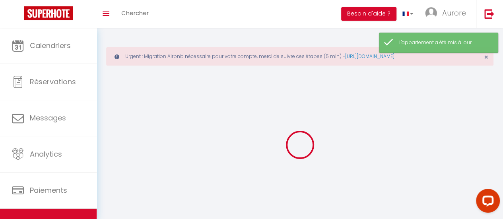
select select
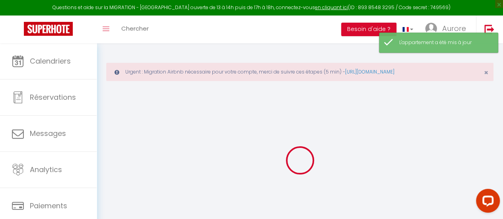
select select
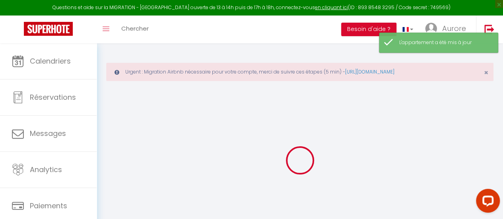
select select
checkbox input "false"
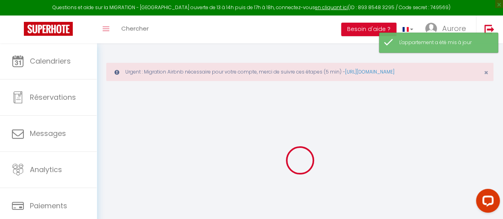
select select
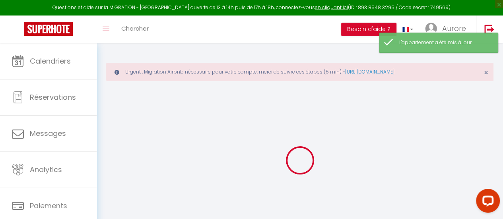
select select
checkbox input "false"
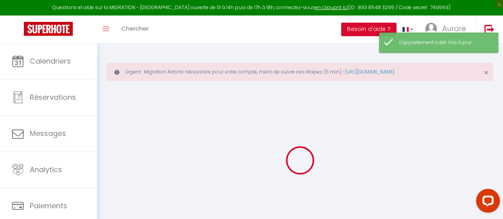
checkbox input "false"
select select
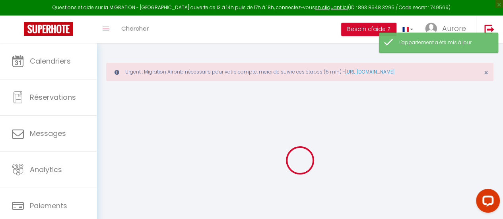
select select
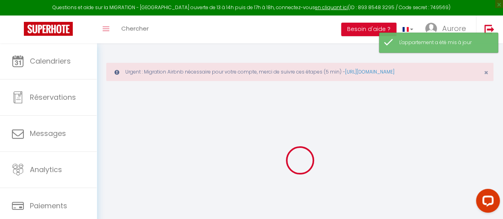
checkbox input "false"
select select
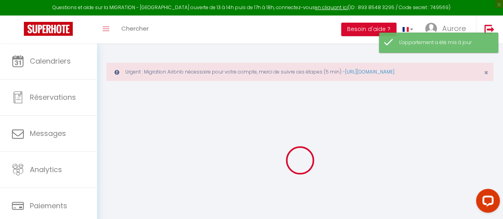
select select
type input "JJR log 3 · 10 - Appartement proche cité administrative 2 pers"
type input "[PERSON_NAME]"
select select "2"
type input "60"
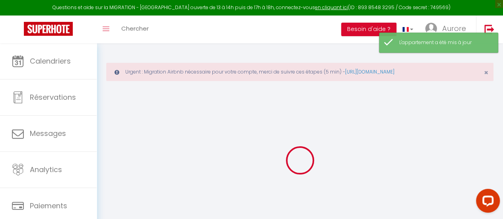
type input "30"
select select
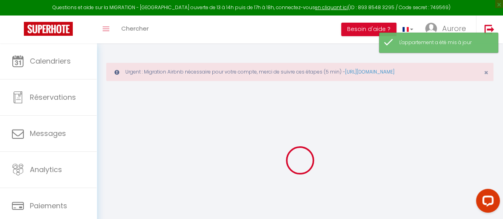
select select
type input "[STREET_ADDRESS][PERSON_NAME]"
type input "51000"
type input "[GEOGRAPHIC_DATA]"
type input "[EMAIL_ADDRESS][DOMAIN_NAME]"
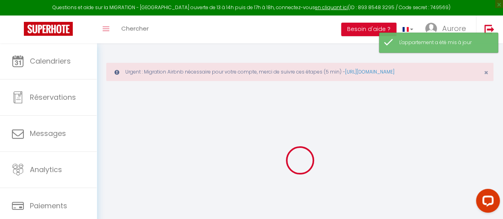
select select
checkbox input "false"
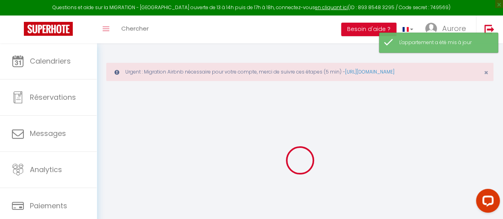
type input "15"
type input "25"
type input "0"
type input "5"
type input "0"
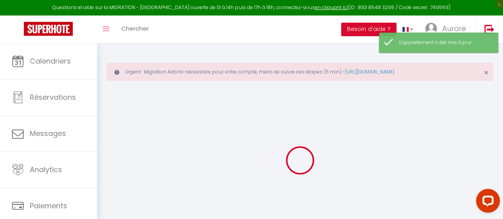
select select
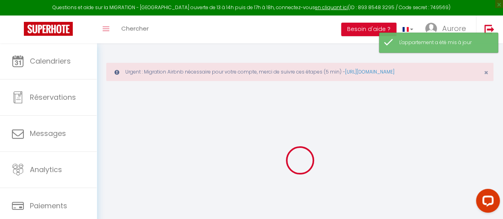
select select
checkbox input "false"
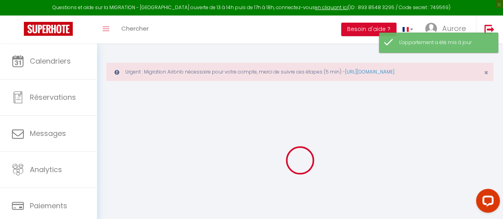
select select "47531"
select select
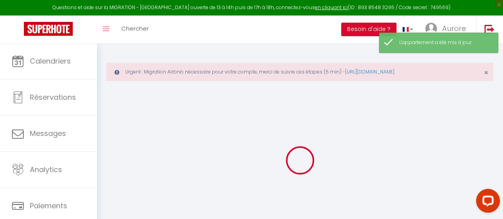
select select
checkbox input "false"
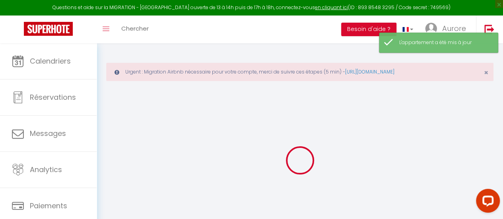
checkbox input "false"
select select
checkbox input "false"
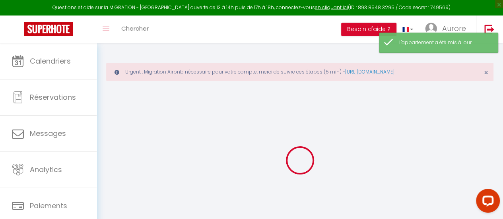
checkbox input "false"
select select "16:00"
select select
select select "10:00"
select select "30"
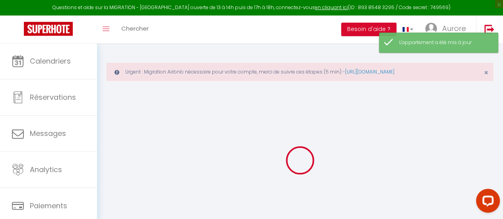
select select "120"
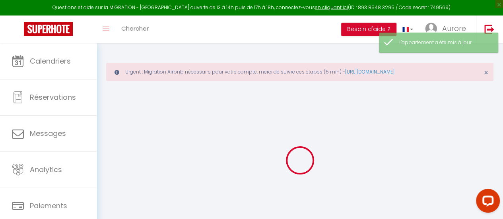
select select
checkbox input "false"
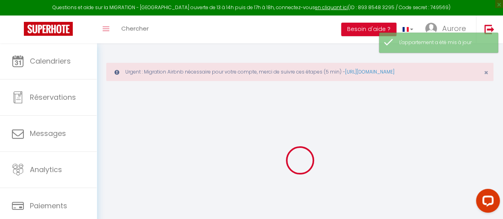
checkbox input "false"
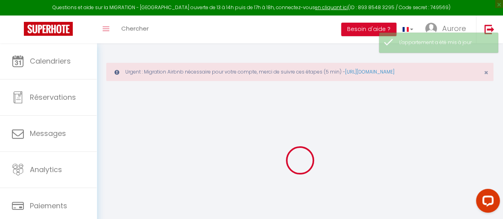
select select
checkbox input "false"
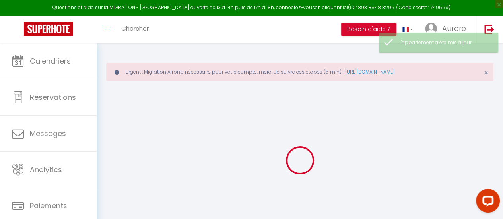
checkbox input "false"
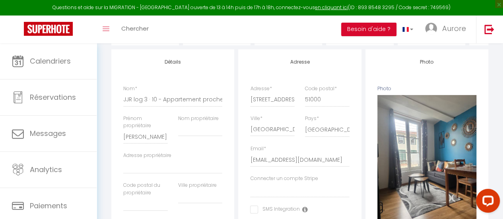
select select
checkbox input "false"
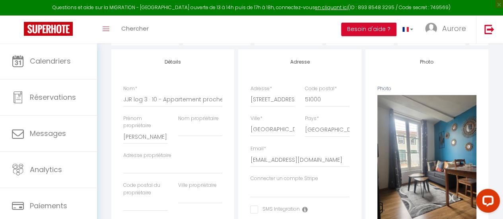
checkbox input "false"
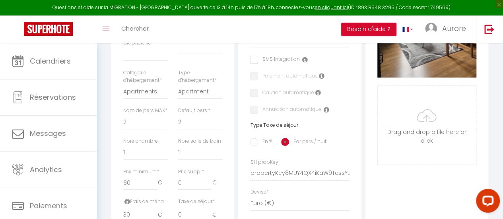
scroll to position [358, 0]
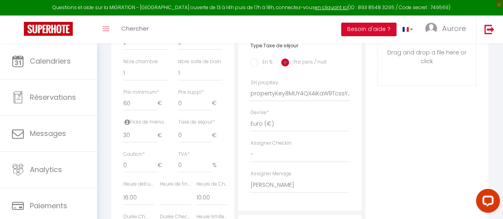
click at [173, 112] on div "Prix suppl * 0 €" at bounding box center [200, 104] width 55 height 30
click at [140, 111] on input "60" at bounding box center [140, 103] width 34 height 14
type input "605"
select select
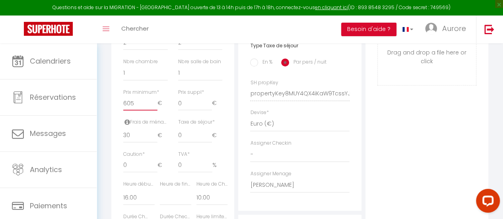
select select
checkbox input "false"
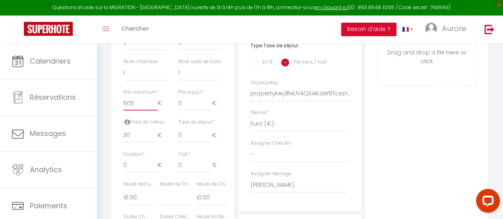
type input "60"
select select
checkbox input "false"
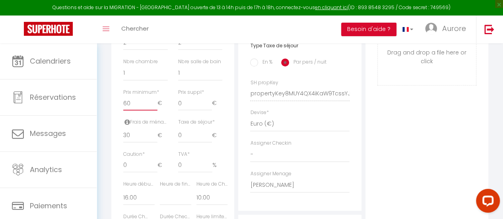
checkbox input "false"
type input "6"
select select
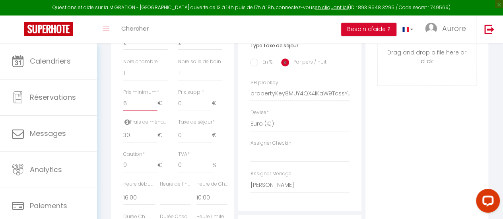
checkbox input "false"
select select
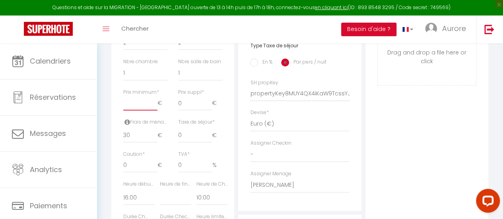
select select
checkbox input "false"
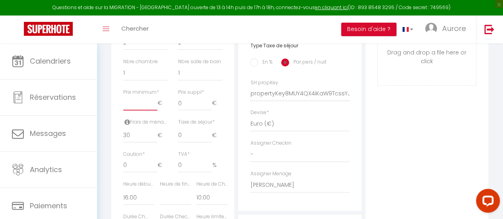
type input "5"
select select
checkbox input "false"
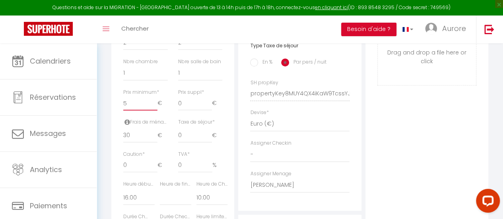
checkbox input "false"
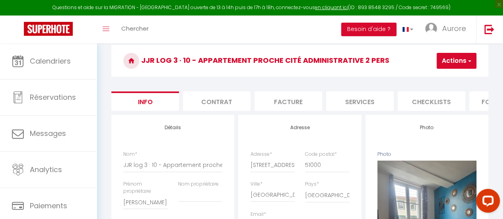
scroll to position [40, 0]
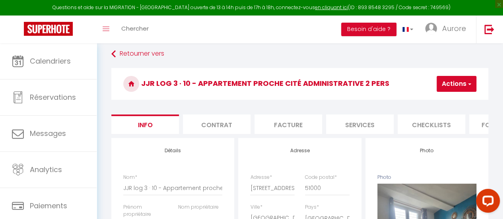
click at [454, 82] on button "Actions" at bounding box center [457, 84] width 40 height 16
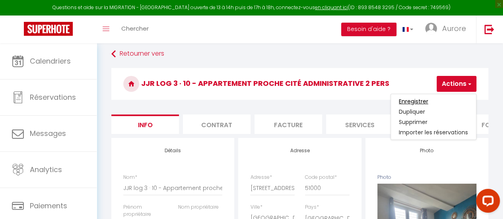
click at [424, 100] on input "Enregistrer" at bounding box center [413, 101] width 29 height 8
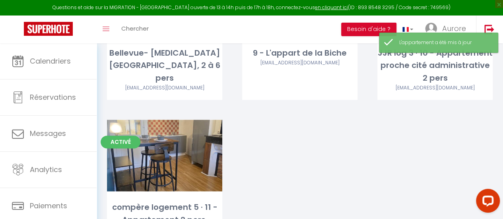
scroll to position [518, 0]
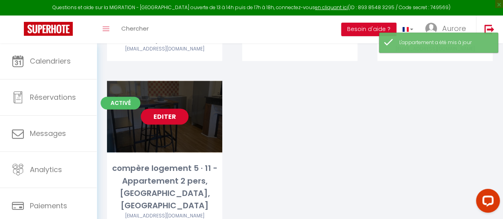
click at [161, 109] on link "Editer" at bounding box center [165, 117] width 48 height 16
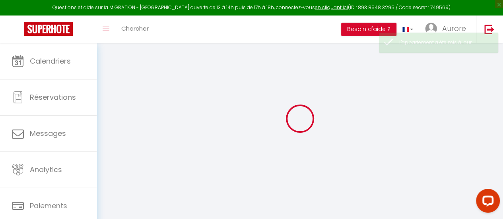
scroll to position [43, 0]
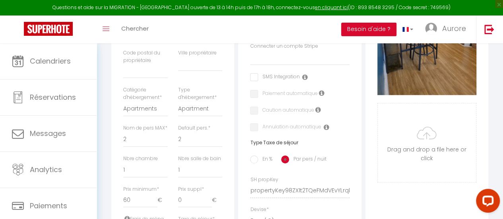
scroll to position [362, 0]
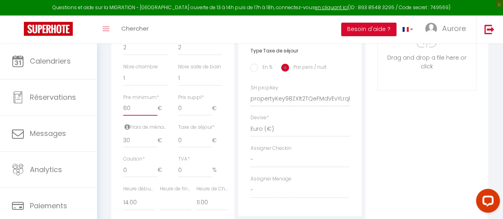
drag, startPoint x: 135, startPoint y: 116, endPoint x: 121, endPoint y: 113, distance: 14.6
click at [121, 113] on div "Prix minimum * 60 €" at bounding box center [145, 109] width 55 height 30
click at [156, 115] on input "59" at bounding box center [140, 108] width 34 height 14
click at [156, 115] on input "58" at bounding box center [140, 108] width 34 height 14
click at [156, 115] on input "57" at bounding box center [140, 108] width 34 height 14
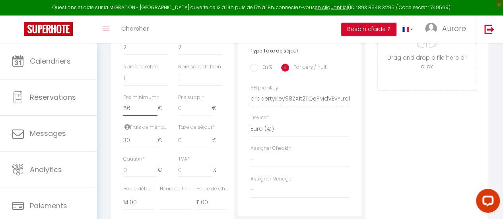
click at [156, 115] on input "56" at bounding box center [140, 108] width 34 height 14
click at [156, 115] on input "55" at bounding box center [140, 108] width 34 height 14
click at [156, 115] on input "54" at bounding box center [140, 108] width 34 height 14
click at [156, 115] on input "53" at bounding box center [140, 108] width 34 height 14
click at [156, 115] on input "52" at bounding box center [140, 108] width 34 height 14
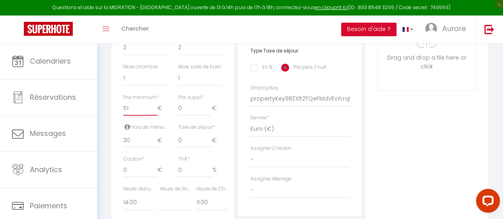
click at [156, 115] on input "51" at bounding box center [140, 108] width 34 height 14
click at [156, 115] on input "50" at bounding box center [140, 108] width 34 height 14
click at [430, 152] on div "Photo Photo Supprimer Drag and drop a file here or click Ooops, something wrong…" at bounding box center [427, 93] width 123 height 537
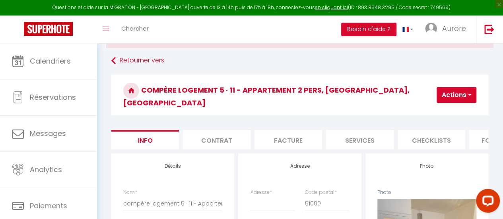
scroll to position [0, 0]
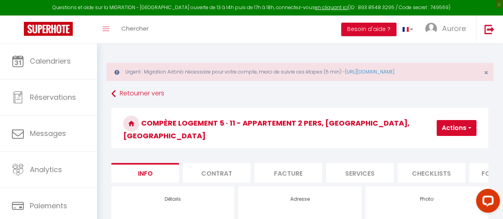
click at [465, 121] on button "Actions" at bounding box center [457, 128] width 40 height 16
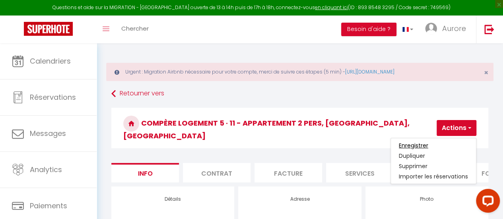
click at [419, 142] on input "Enregistrer" at bounding box center [413, 146] width 29 height 8
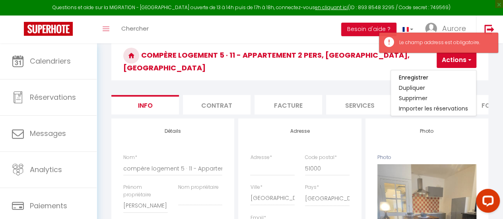
scroll to position [119, 0]
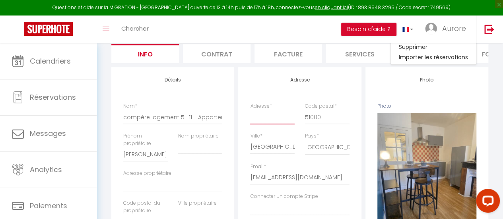
click at [263, 115] on input "Adresse *" at bounding box center [272, 117] width 44 height 14
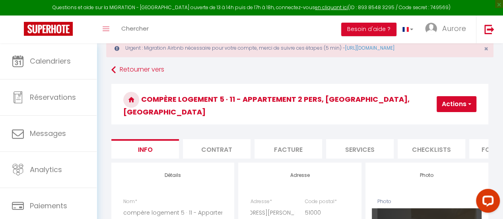
scroll to position [0, 0]
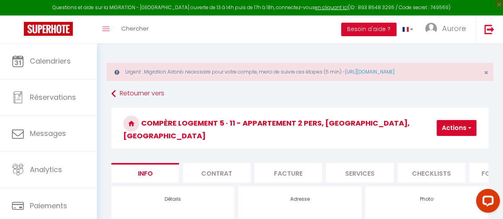
click at [442, 123] on button "Actions" at bounding box center [457, 128] width 40 height 16
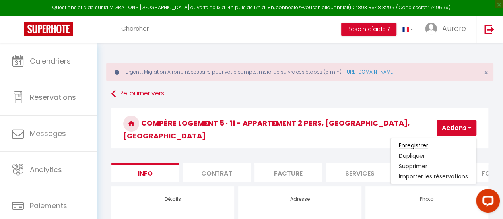
click at [419, 142] on input "Enregistrer" at bounding box center [413, 146] width 29 height 8
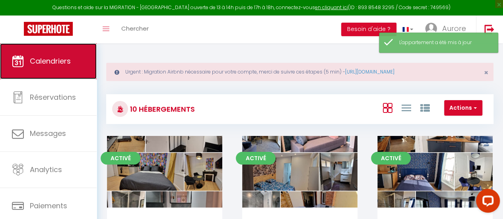
click at [33, 53] on link "Calendriers" at bounding box center [48, 61] width 97 height 36
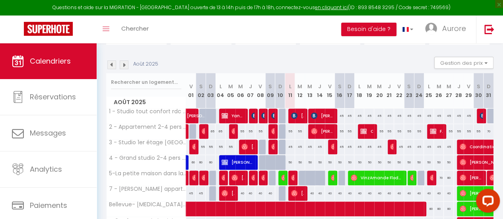
scroll to position [119, 0]
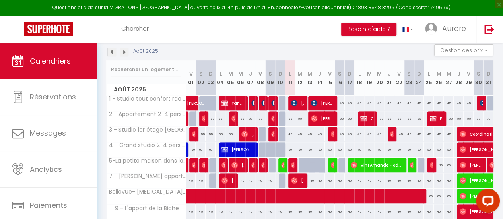
click at [434, 133] on div "45" at bounding box center [439, 134] width 10 height 15
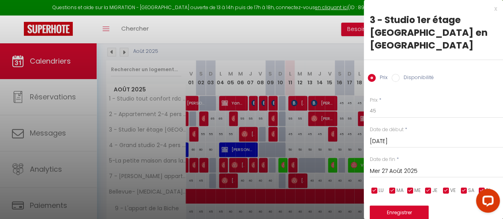
click at [422, 166] on input "Mer 27 Août 2025" at bounding box center [436, 171] width 133 height 10
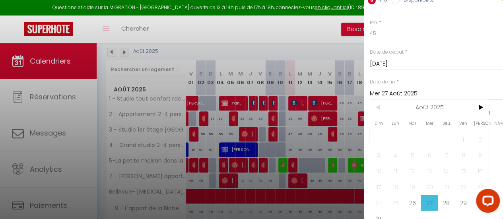
scroll to position [78, 0]
click at [444, 195] on span "28" at bounding box center [446, 203] width 17 height 16
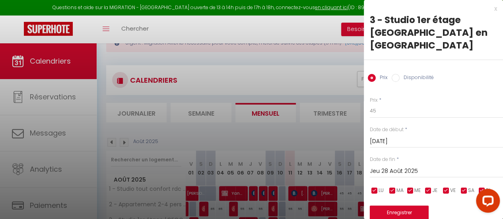
scroll to position [29, 0]
click at [491, 8] on div "x 3 - Studio 1er étage Châlons en Champagne Prix Disponibilité Prix * 45 Statut…" at bounding box center [433, 122] width 139 height 245
click at [490, 8] on div "x" at bounding box center [430, 9] width 133 height 10
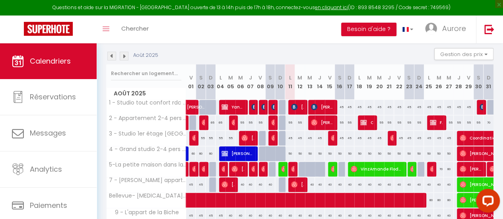
scroll to position [108, 0]
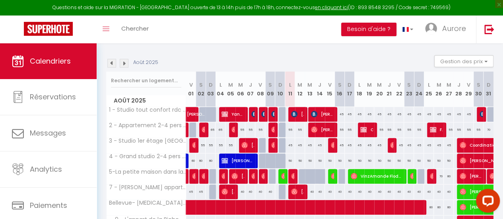
click at [434, 143] on div "45" at bounding box center [439, 145] width 10 height 15
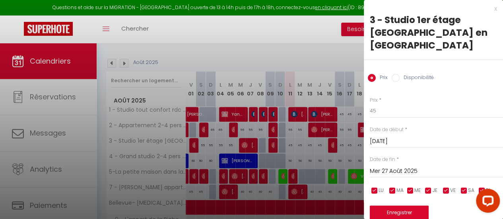
click at [426, 166] on input "Mer 27 Août 2025" at bounding box center [436, 171] width 133 height 10
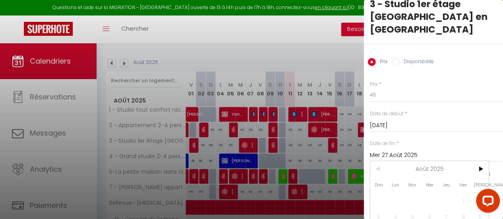
scroll to position [0, 0]
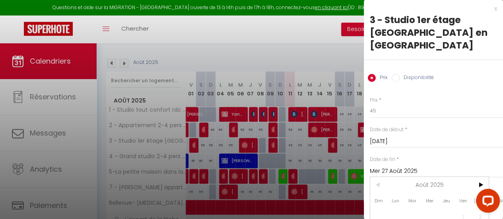
click at [320, 41] on div at bounding box center [251, 109] width 503 height 219
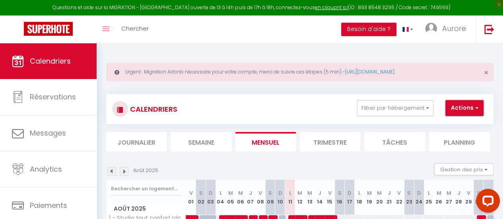
click at [470, 103] on button "Actions" at bounding box center [465, 108] width 38 height 16
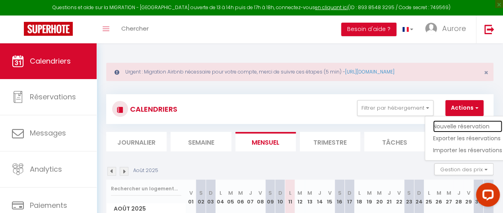
click at [467, 126] on link "Nouvelle réservation" at bounding box center [467, 127] width 69 height 12
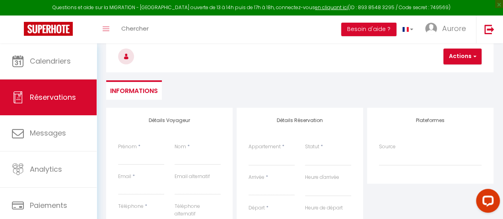
scroll to position [80, 0]
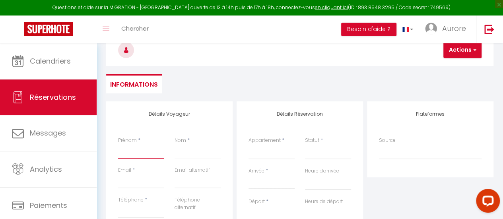
click at [138, 149] on input "Prénom" at bounding box center [141, 151] width 46 height 14
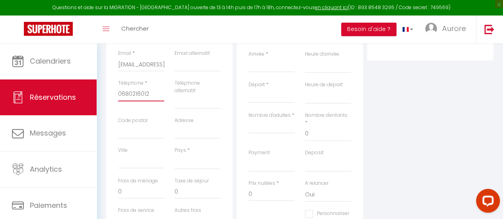
scroll to position [199, 0]
click at [189, 156] on select "[GEOGRAPHIC_DATA] [GEOGRAPHIC_DATA] [GEOGRAPHIC_DATA] [GEOGRAPHIC_DATA] [GEOGRA…" at bounding box center [198, 159] width 46 height 15
click at [175, 152] on select "[GEOGRAPHIC_DATA] [GEOGRAPHIC_DATA] [GEOGRAPHIC_DATA] [GEOGRAPHIC_DATA] [GEOGRA…" at bounding box center [198, 159] width 46 height 15
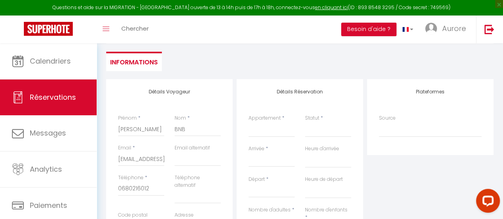
scroll to position [119, 0]
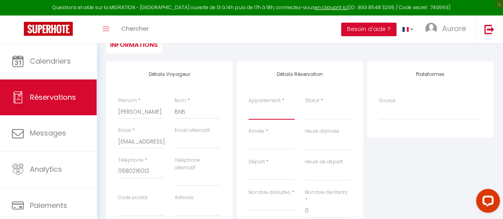
click at [288, 114] on select "1 - Studio tout confort rdc Châlons en Champagne 2 - Appartement 2-4 pers CV Ch…" at bounding box center [272, 112] width 46 height 15
click at [249, 105] on select "1 - Studio tout confort rdc Châlons en Champagne 2 - Appartement 2-4 pers CV Ch…" at bounding box center [272, 112] width 46 height 15
click at [328, 116] on select "Confirmé Non Confirmé [PERSON_NAME] par le voyageur No Show Request" at bounding box center [328, 112] width 46 height 15
click at [324, 110] on select "Confirmé Non Confirmé [PERSON_NAME] par le voyageur No Show Request" at bounding box center [328, 112] width 46 height 15
click at [323, 113] on select "Confirmé Non Confirmé [PERSON_NAME] par le voyageur No Show Request" at bounding box center [328, 112] width 46 height 15
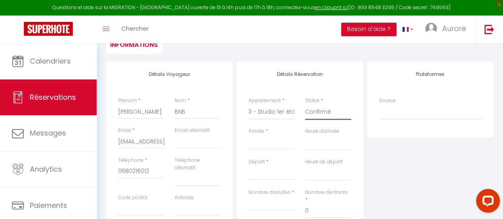
click at [305, 105] on select "Confirmé Non Confirmé [PERSON_NAME] par le voyageur No Show Request" at bounding box center [328, 112] width 46 height 15
click at [281, 148] on div "< [DATE] > Dim Lun Mar Mer Jeu Ven Sam 1 2 3 4 5 6 7 8 9 10 11 12 13 14 15 16 1…" at bounding box center [272, 142] width 46 height 14
click at [290, 143] on input "Arrivée" at bounding box center [272, 143] width 46 height 10
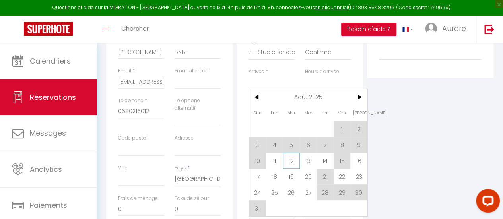
scroll to position [199, 0]
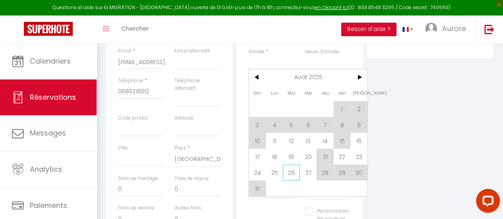
click at [292, 171] on span "26" at bounding box center [291, 173] width 17 height 16
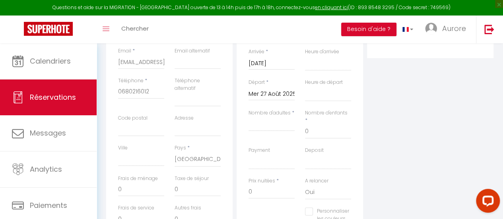
click at [290, 93] on input "Mer 27 Août 2025" at bounding box center [272, 94] width 46 height 10
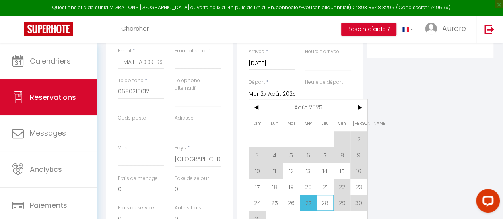
click at [326, 200] on span "28" at bounding box center [325, 203] width 17 height 16
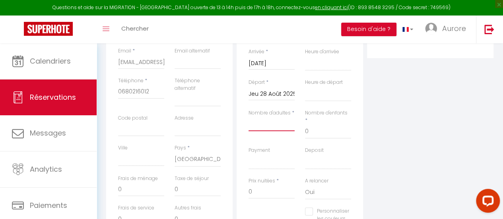
click at [287, 124] on input "Nombre d'adultes" at bounding box center [272, 124] width 46 height 14
click at [255, 154] on select "OK KO" at bounding box center [272, 161] width 46 height 15
click at [249, 154] on select "OK KO" at bounding box center [272, 161] width 46 height 15
click at [304, 159] on div "Deposit OK KO" at bounding box center [328, 162] width 56 height 31
click at [310, 158] on select "OK KO" at bounding box center [328, 161] width 46 height 15
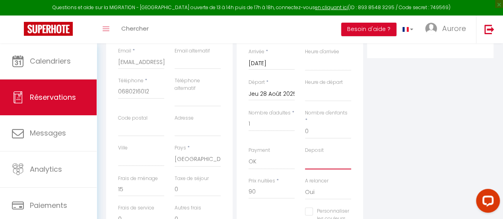
click at [305, 154] on select "OK KO" at bounding box center [328, 161] width 46 height 15
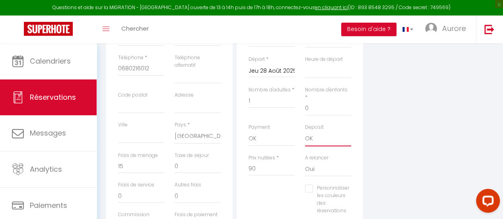
scroll to position [239, 0]
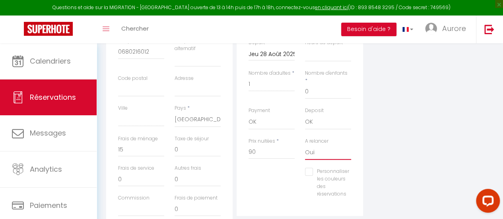
click at [326, 145] on select "Oui Non" at bounding box center [328, 152] width 46 height 15
click at [305, 145] on select "Oui Non" at bounding box center [328, 152] width 46 height 15
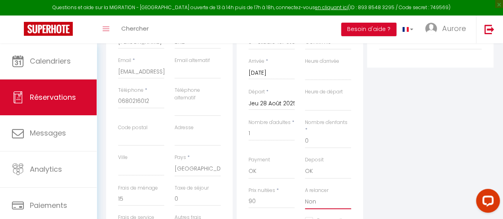
scroll to position [70, 0]
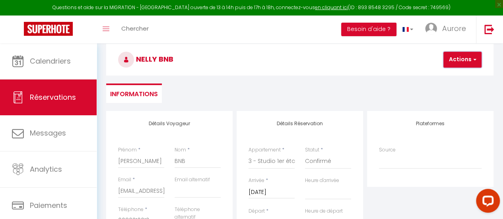
click at [458, 63] on button "Actions" at bounding box center [463, 60] width 38 height 16
click at [449, 77] on link "Enregistrer" at bounding box center [469, 77] width 63 height 10
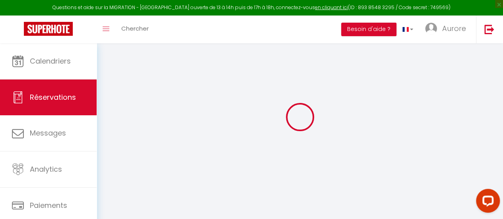
scroll to position [43, 0]
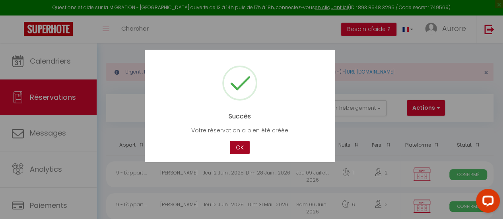
click at [245, 144] on button "OK" at bounding box center [240, 148] width 20 height 14
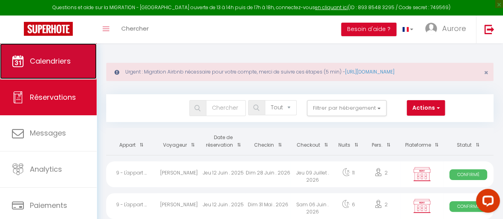
click at [57, 46] on link "Calendriers" at bounding box center [48, 61] width 97 height 36
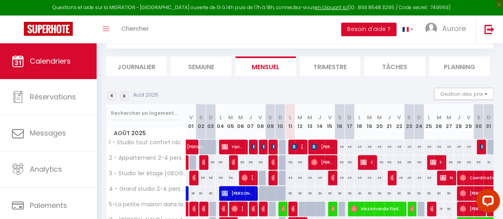
scroll to position [80, 0]
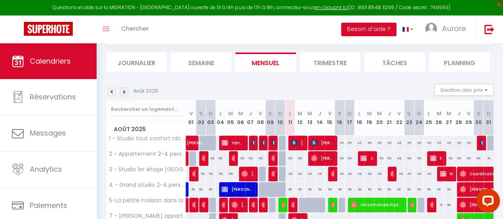
click at [118, 92] on div "Août 2025" at bounding box center [133, 92] width 55 height 9
click at [123, 91] on img at bounding box center [124, 92] width 9 height 9
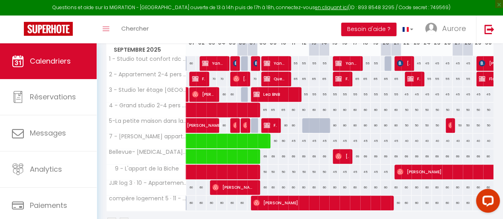
scroll to position [119, 0]
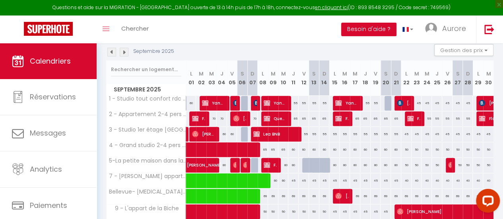
click at [212, 117] on div "70" at bounding box center [211, 118] width 10 height 15
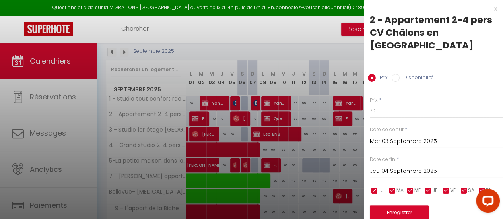
click at [491, 8] on div "x" at bounding box center [430, 9] width 133 height 10
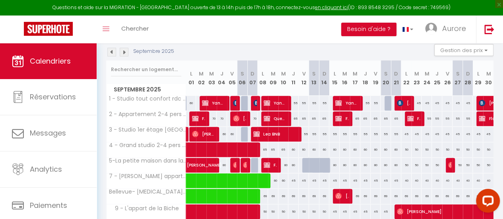
click at [113, 52] on img at bounding box center [111, 52] width 9 height 9
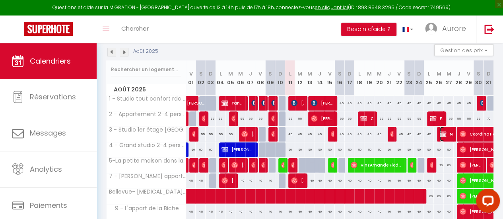
click at [446, 135] on span "Nelly BNB" at bounding box center [446, 134] width 13 height 15
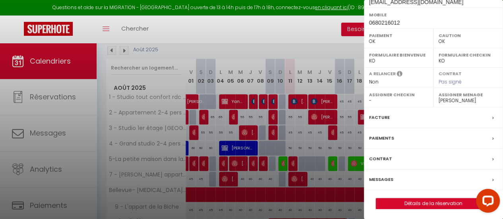
scroll to position [188, 0]
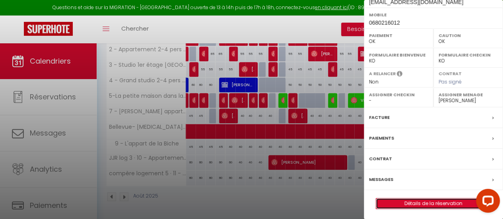
click at [452, 201] on link "Détails de la réservation" at bounding box center [433, 204] width 115 height 10
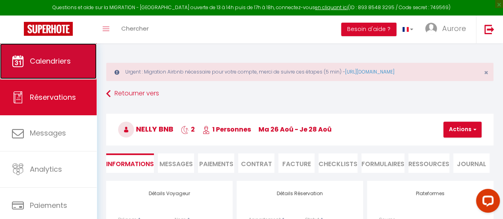
click at [53, 55] on link "Calendriers" at bounding box center [48, 61] width 97 height 36
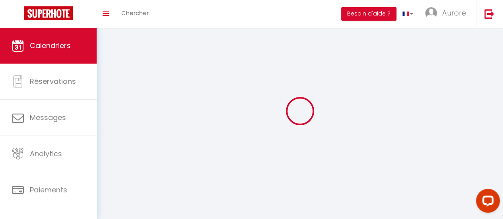
click at [53, 55] on link "Calendriers" at bounding box center [48, 46] width 97 height 36
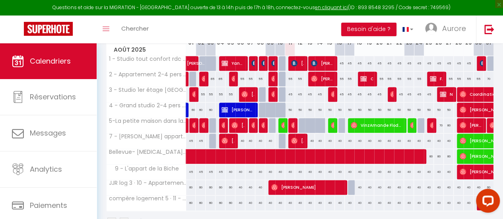
scroll to position [119, 0]
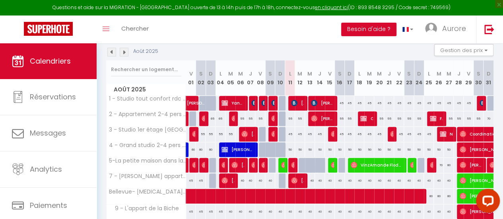
click at [123, 51] on img at bounding box center [124, 52] width 9 height 9
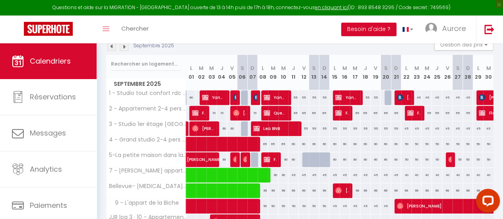
scroll to position [108, 0]
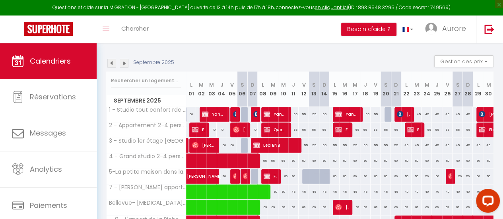
click at [113, 65] on img at bounding box center [111, 63] width 9 height 9
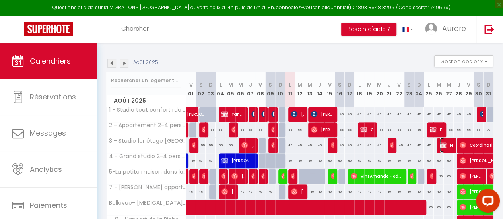
click at [444, 144] on span "Nelly BNB" at bounding box center [446, 145] width 13 height 15
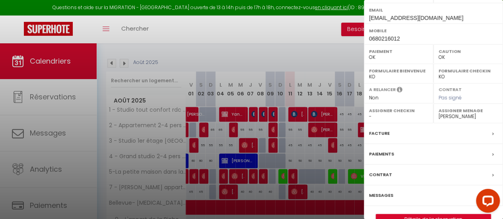
scroll to position [158, 0]
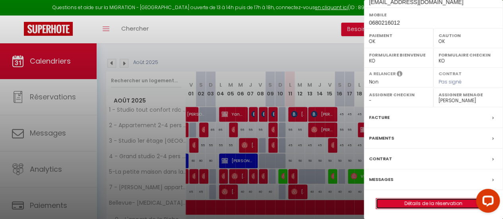
click at [438, 200] on link "Détails de la réservation" at bounding box center [433, 204] width 115 height 10
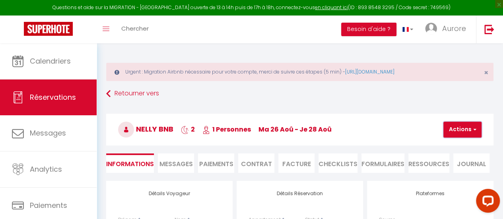
click at [460, 136] on button "Actions" at bounding box center [463, 130] width 38 height 16
click at [468, 156] on link "Dupliquer" at bounding box center [469, 157] width 63 height 10
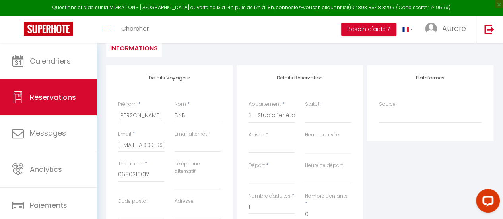
scroll to position [119, 0]
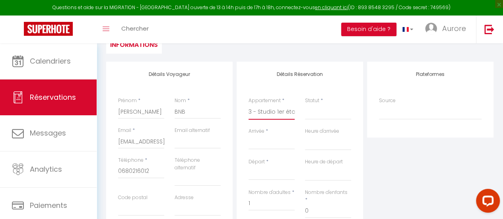
click at [289, 110] on select "1 - Studio tout confort rdc Châlons en Champagne 2 - Appartement 2-4 pers CV Ch…" at bounding box center [272, 112] width 46 height 15
click at [249, 105] on select "1 - Studio tout confort rdc Châlons en Champagne 2 - Appartement 2-4 pers CV Ch…" at bounding box center [272, 112] width 46 height 15
click at [322, 113] on select "Confirmé Non Confirmé [PERSON_NAME] par le voyageur No Show Request" at bounding box center [328, 112] width 46 height 15
click at [322, 115] on select "Confirmé Non Confirmé [PERSON_NAME] par le voyageur No Show Request" at bounding box center [328, 112] width 46 height 15
click at [308, 115] on select "Confirmé Non Confirmé [PERSON_NAME] par le voyageur No Show Request" at bounding box center [328, 112] width 46 height 15
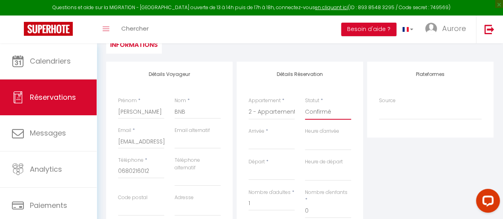
click at [305, 105] on select "Confirmé Non Confirmé [PERSON_NAME] par le voyageur No Show Request" at bounding box center [328, 112] width 46 height 15
click at [275, 146] on input "Arrivée" at bounding box center [272, 143] width 46 height 10
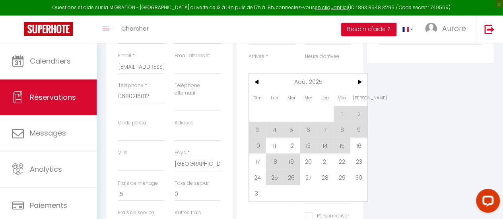
scroll to position [199, 0]
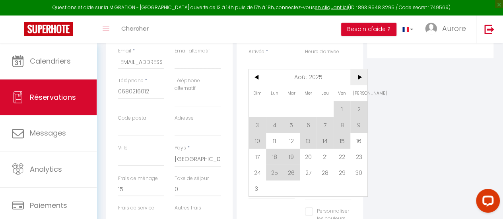
click at [358, 75] on span ">" at bounding box center [359, 77] width 17 height 16
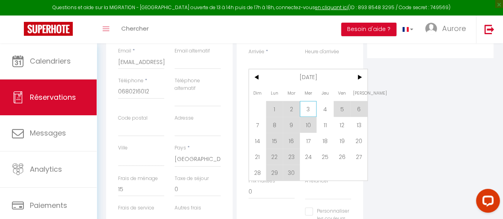
click at [305, 104] on span "3" at bounding box center [308, 109] width 17 height 16
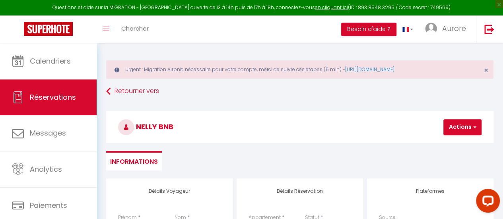
scroll to position [0, 0]
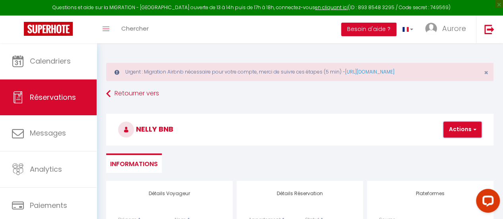
click at [463, 126] on button "Actions" at bounding box center [463, 130] width 38 height 16
click at [453, 144] on link "Enregistrer" at bounding box center [469, 147] width 63 height 10
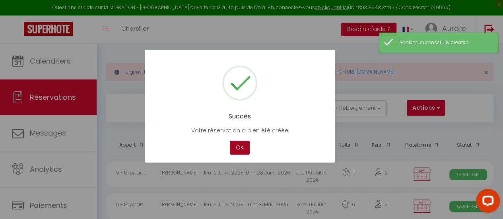
click at [247, 152] on button "OK" at bounding box center [240, 148] width 20 height 14
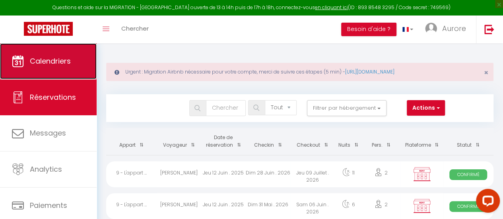
click at [66, 65] on span "Calendriers" at bounding box center [50, 61] width 41 height 10
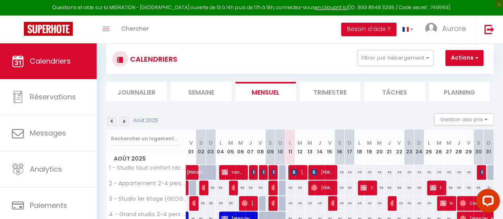
scroll to position [80, 0]
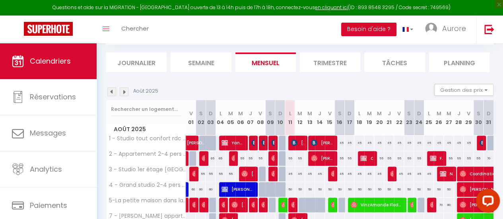
click at [123, 93] on img at bounding box center [124, 92] width 9 height 9
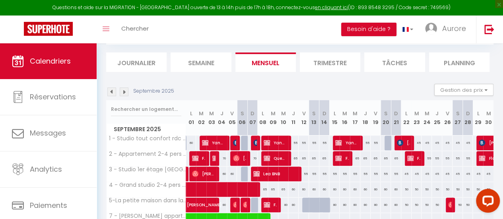
scroll to position [119, 0]
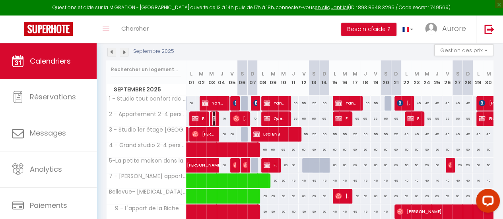
click at [212, 115] on img at bounding box center [215, 118] width 6 height 6
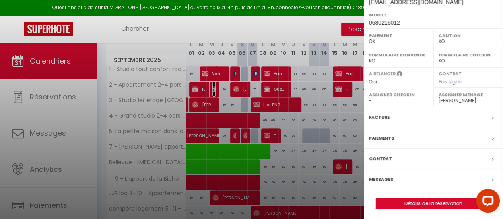
scroll to position [148, 0]
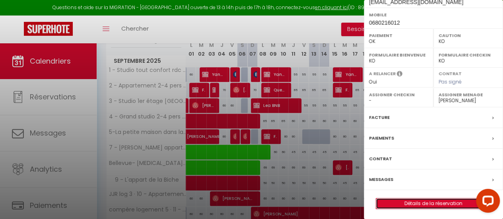
click at [430, 199] on link "Détails de la réservation" at bounding box center [433, 204] width 115 height 10
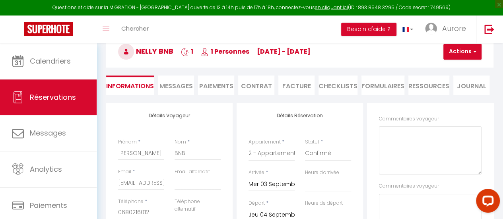
scroll to position [80, 0]
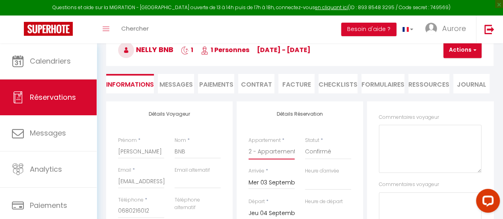
click at [290, 151] on select "1 - Studio tout confort rdc Châlons en Champagne 2 - Appartement 2-4 pers CV Ch…" at bounding box center [272, 151] width 46 height 15
click at [463, 51] on button "Actions" at bounding box center [463, 50] width 38 height 16
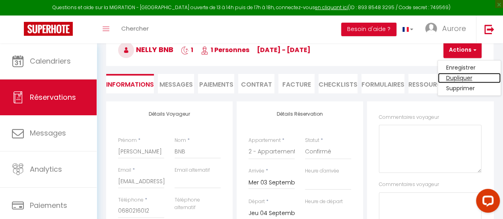
click at [454, 74] on link "Dupliquer" at bounding box center [469, 78] width 63 height 10
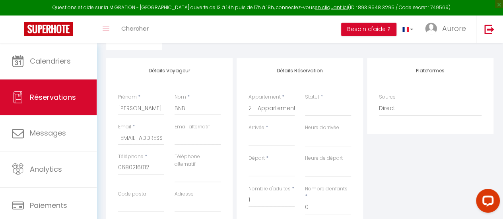
scroll to position [159, 0]
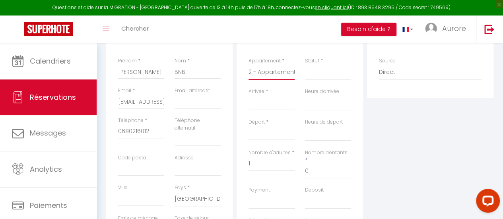
click at [285, 76] on select "1 - Studio tout confort rdc Châlons en Champagne 2 - Appartement 2-4 pers CV Ch…" at bounding box center [272, 72] width 46 height 15
click at [249, 65] on select "1 - Studio tout confort rdc Châlons en Champagne 2 - Appartement 2-4 pers CV Ch…" at bounding box center [272, 72] width 46 height 15
click at [329, 72] on select "Confirmé Non Confirmé [PERSON_NAME] par le voyageur No Show Request" at bounding box center [328, 72] width 46 height 15
click at [305, 65] on select "Confirmé Non Confirmé [PERSON_NAME] par le voyageur No Show Request" at bounding box center [328, 72] width 46 height 15
click at [283, 103] on input "Arrivée" at bounding box center [272, 103] width 46 height 10
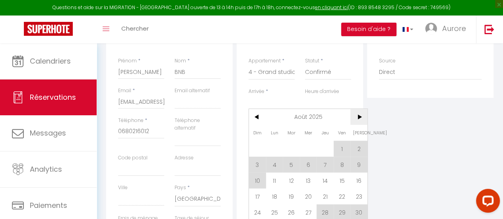
click at [355, 113] on span ">" at bounding box center [359, 117] width 17 height 16
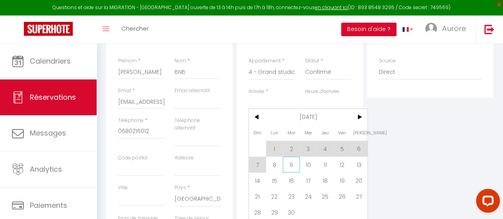
click at [290, 160] on span "9" at bounding box center [291, 165] width 17 height 16
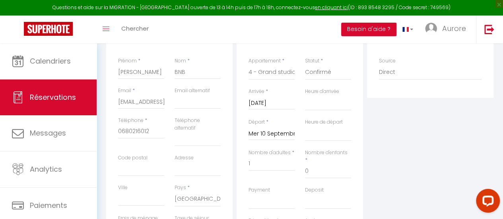
click at [294, 132] on input "Mer 10 Septembre 2025" at bounding box center [272, 134] width 46 height 10
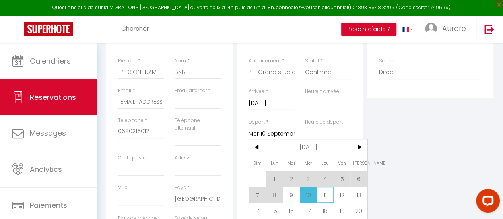
click at [326, 191] on span "11" at bounding box center [325, 195] width 17 height 16
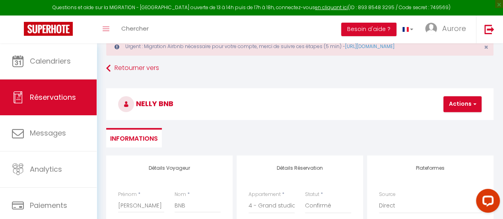
scroll to position [0, 0]
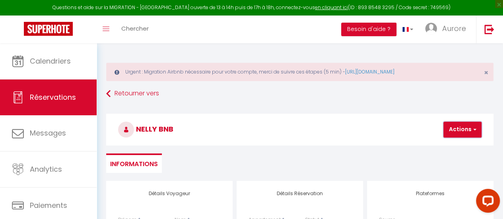
click at [457, 130] on button "Actions" at bounding box center [463, 130] width 38 height 16
click at [448, 146] on link "Enregistrer" at bounding box center [469, 147] width 63 height 10
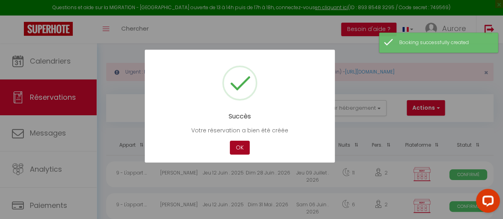
click at [236, 145] on button "OK" at bounding box center [240, 148] width 20 height 14
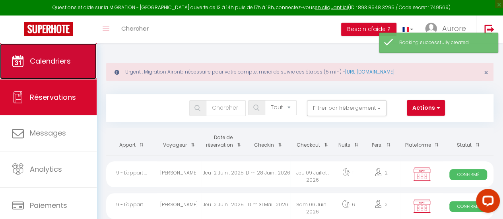
click at [60, 69] on link "Calendriers" at bounding box center [48, 61] width 97 height 36
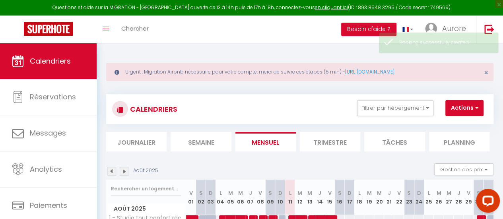
click at [123, 169] on img at bounding box center [124, 171] width 9 height 9
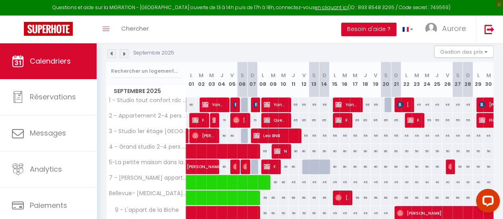
scroll to position [119, 0]
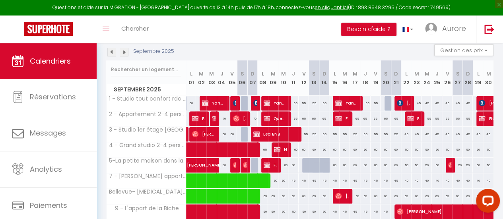
click at [353, 117] on div "65" at bounding box center [355, 118] width 10 height 15
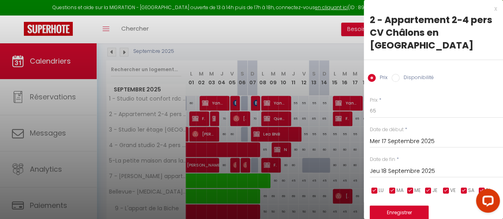
click at [489, 7] on div "x" at bounding box center [430, 9] width 133 height 10
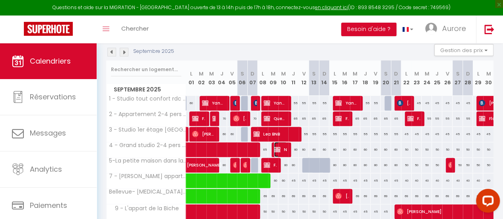
click at [277, 149] on img at bounding box center [277, 149] width 6 height 6
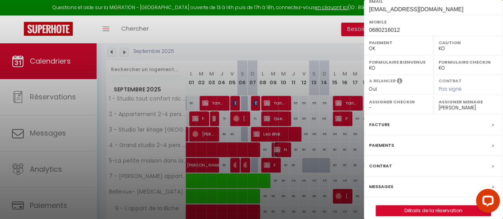
scroll to position [158, 0]
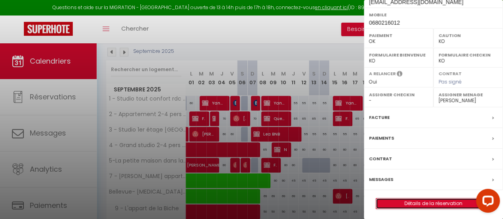
click at [443, 203] on link "Détails de la réservation" at bounding box center [433, 204] width 115 height 10
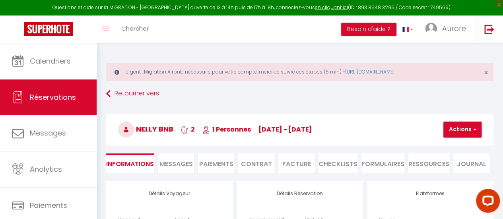
click at [462, 122] on button "Actions" at bounding box center [463, 130] width 38 height 16
click at [454, 159] on link "Dupliquer" at bounding box center [469, 157] width 63 height 10
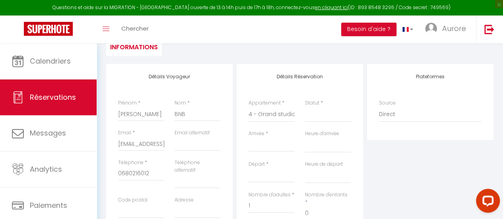
scroll to position [119, 0]
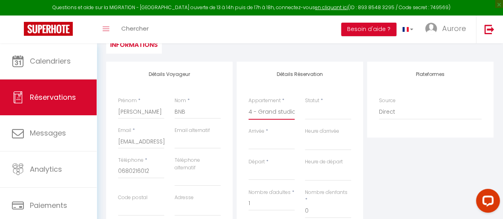
click at [288, 111] on select "1 - Studio tout confort rdc Châlons en Champagne 2 - Appartement 2-4 pers CV Ch…" at bounding box center [272, 112] width 46 height 15
click at [249, 105] on select "1 - Studio tout confort rdc Châlons en Champagne 2 - Appartement 2-4 pers CV Ch…" at bounding box center [272, 112] width 46 height 15
click at [321, 113] on select "Confirmé Non Confirmé [PERSON_NAME] par le voyageur No Show Request" at bounding box center [328, 112] width 46 height 15
click at [322, 117] on select "Confirmé Non Confirmé [PERSON_NAME] par le voyageur No Show Request" at bounding box center [328, 112] width 46 height 15
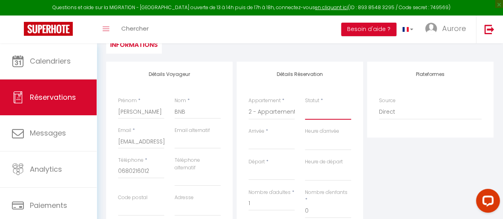
click at [305, 105] on select "Confirmé Non Confirmé [PERSON_NAME] par le voyageur No Show Request" at bounding box center [328, 112] width 46 height 15
click at [289, 141] on input "Arrivée" at bounding box center [272, 143] width 46 height 10
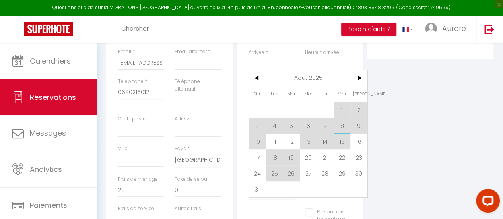
scroll to position [199, 0]
click at [358, 80] on span ">" at bounding box center [359, 77] width 17 height 16
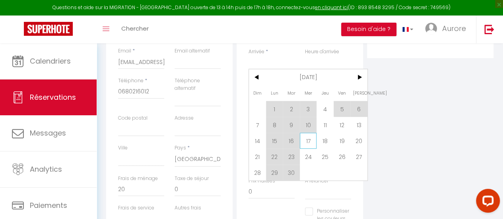
click at [306, 139] on span "17" at bounding box center [308, 141] width 17 height 16
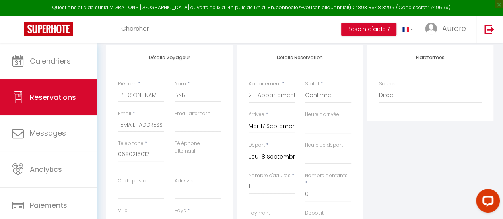
scroll to position [80, 0]
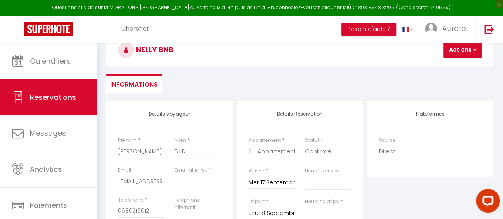
click at [487, 51] on h3 "Nelly BNB" at bounding box center [300, 50] width 388 height 32
click at [459, 51] on button "Actions" at bounding box center [463, 50] width 38 height 16
click at [458, 63] on link "Enregistrer" at bounding box center [469, 67] width 63 height 10
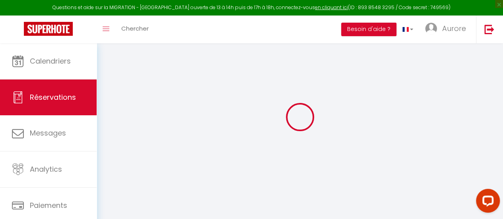
scroll to position [43, 0]
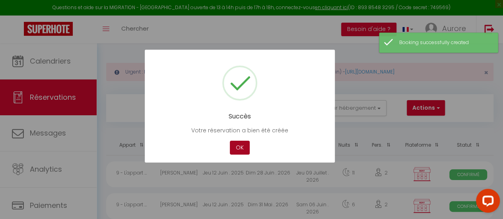
click at [239, 147] on button "OK" at bounding box center [240, 148] width 20 height 14
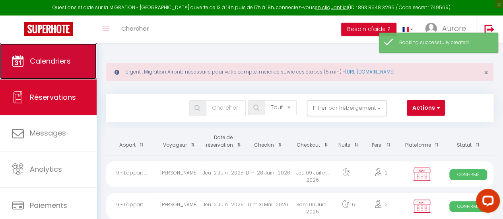
click at [68, 76] on link "Calendriers" at bounding box center [48, 61] width 97 height 36
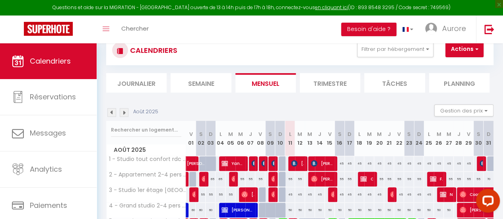
scroll to position [80, 0]
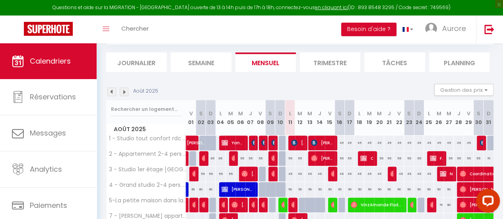
click at [121, 91] on img at bounding box center [124, 92] width 9 height 9
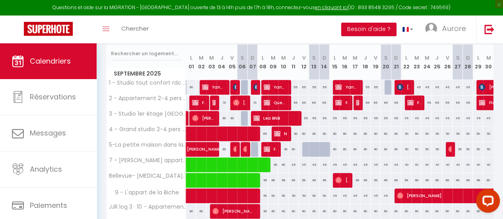
scroll to position [119, 0]
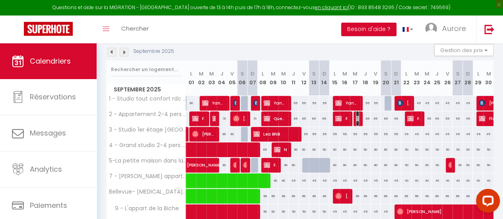
click at [356, 120] on img at bounding box center [359, 118] width 6 height 6
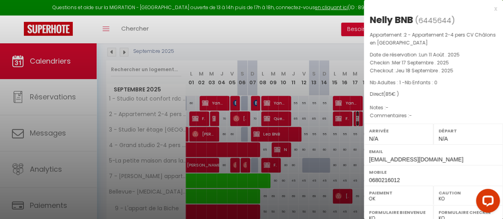
scroll to position [158, 0]
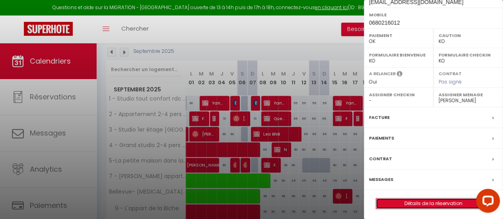
click at [430, 199] on link "Détails de la réservation" at bounding box center [433, 204] width 115 height 10
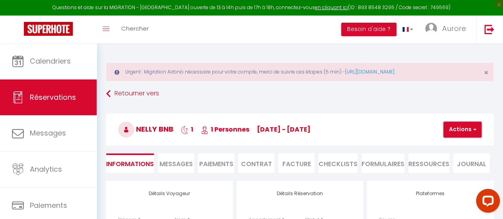
click at [453, 129] on button "Actions" at bounding box center [463, 130] width 38 height 16
click at [453, 159] on link "Dupliquer" at bounding box center [469, 157] width 63 height 10
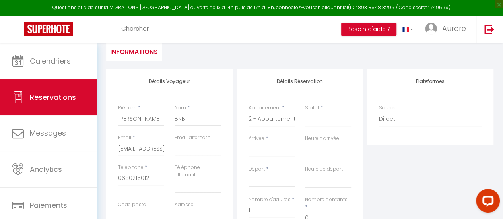
scroll to position [119, 0]
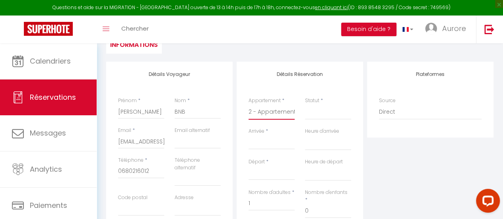
click at [292, 117] on select "1 - Studio tout confort rdc Châlons en Champagne 2 - Appartement 2-4 pers CV Ch…" at bounding box center [272, 112] width 46 height 15
click at [249, 105] on select "1 - Studio tout confort rdc Châlons en Champagne 2 - Appartement 2-4 pers CV Ch…" at bounding box center [272, 112] width 46 height 15
click at [307, 112] on select "Confirmé Non Confirmé [PERSON_NAME] par le voyageur No Show Request" at bounding box center [328, 112] width 46 height 15
click at [322, 117] on select "Confirmé Non Confirmé [PERSON_NAME] par le voyageur No Show Request" at bounding box center [328, 112] width 46 height 15
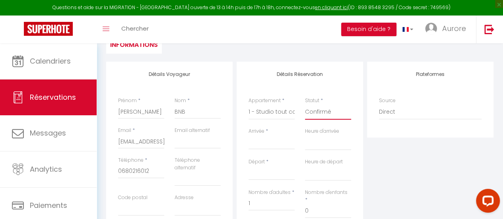
click at [305, 105] on select "Confirmé Non Confirmé [PERSON_NAME] par le voyageur No Show Request" at bounding box center [328, 112] width 46 height 15
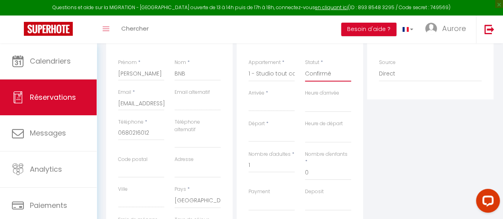
scroll to position [159, 0]
click at [282, 101] on input "Arrivée" at bounding box center [272, 103] width 46 height 10
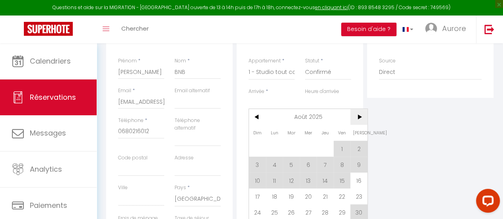
click at [357, 115] on span ">" at bounding box center [359, 117] width 17 height 16
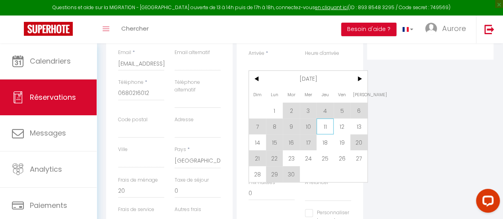
scroll to position [199, 0]
click at [286, 156] on span "23" at bounding box center [291, 157] width 17 height 16
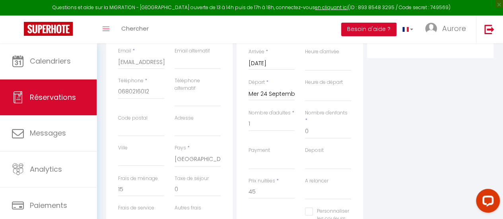
click at [286, 96] on input "Mer 24 Septembre 2025" at bounding box center [272, 94] width 46 height 10
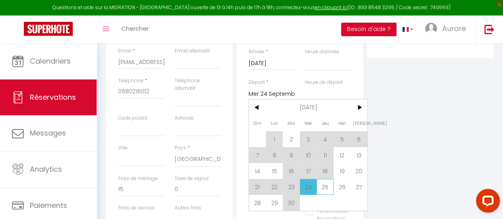
click at [329, 188] on span "25" at bounding box center [325, 187] width 17 height 16
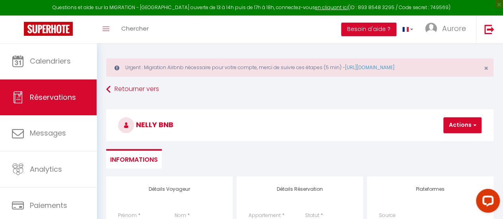
scroll to position [0, 0]
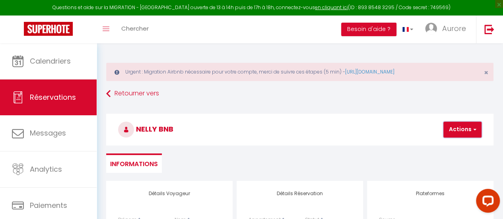
click at [464, 123] on button "Actions" at bounding box center [463, 130] width 38 height 16
click at [457, 143] on link "Enregistrer" at bounding box center [469, 147] width 63 height 10
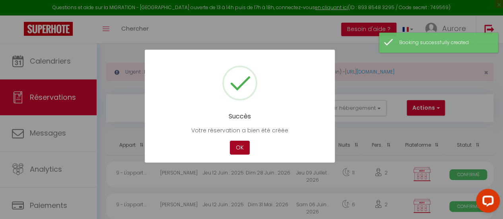
click at [236, 146] on button "OK" at bounding box center [240, 148] width 20 height 14
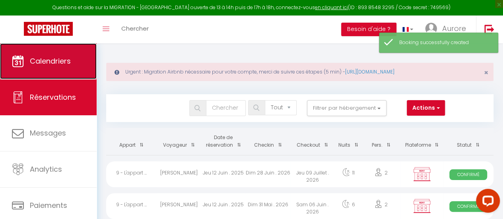
click at [51, 63] on span "Calendriers" at bounding box center [50, 61] width 41 height 10
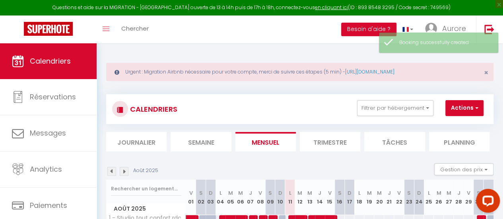
click at [122, 171] on img at bounding box center [124, 171] width 9 height 9
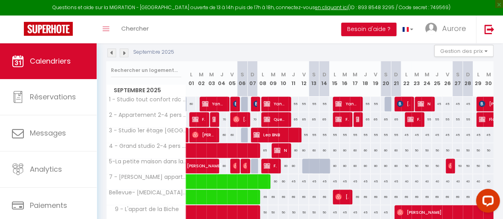
scroll to position [119, 0]
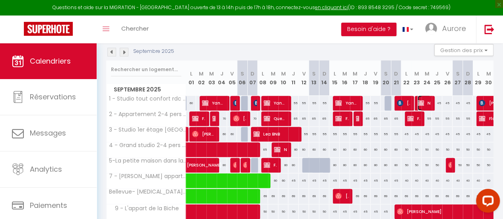
click at [423, 101] on span "Nelly BNB" at bounding box center [424, 102] width 13 height 15
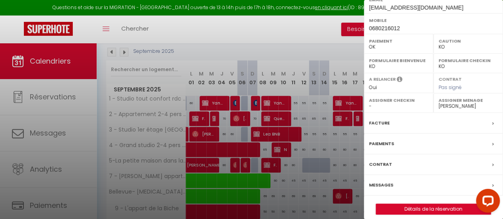
scroll to position [158, 0]
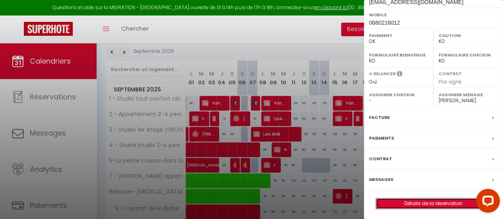
click at [430, 203] on link "Détails de la réservation" at bounding box center [433, 204] width 115 height 10
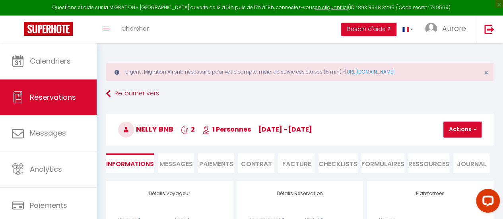
click at [458, 129] on button "Actions" at bounding box center [463, 130] width 38 height 16
click at [454, 159] on link "Dupliquer" at bounding box center [469, 157] width 63 height 10
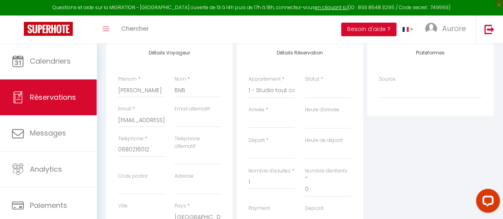
scroll to position [159, 0]
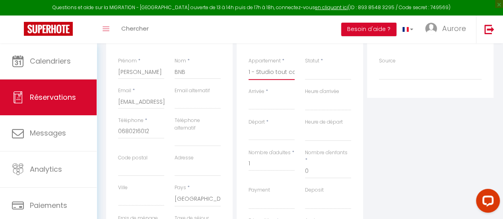
click at [283, 75] on select "1 - Studio tout confort rdc Châlons en Champagne 2 - Appartement 2-4 pers CV Ch…" at bounding box center [272, 72] width 46 height 15
click at [249, 65] on select "1 - Studio tout confort rdc Châlons en Champagne 2 - Appartement 2-4 pers CV Ch…" at bounding box center [272, 72] width 46 height 15
click at [312, 78] on select "Confirmé Non Confirmé [PERSON_NAME] par le voyageur No Show Request" at bounding box center [328, 72] width 46 height 15
click at [335, 75] on select "Confirmé Non Confirmé [PERSON_NAME] par le voyageur No Show Request" at bounding box center [328, 72] width 46 height 15
click at [337, 74] on select "Confirmé Non Confirmé [PERSON_NAME] par le voyageur No Show Request" at bounding box center [328, 72] width 46 height 15
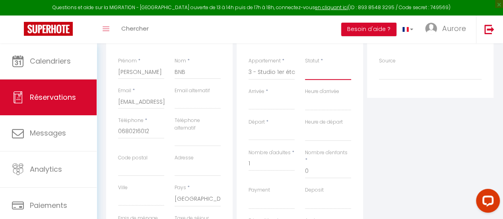
click at [337, 70] on select "Confirmé Non Confirmé [PERSON_NAME] par le voyageur No Show Request" at bounding box center [328, 72] width 46 height 15
click at [332, 76] on select "Confirmé Non Confirmé [PERSON_NAME] par le voyageur No Show Request" at bounding box center [328, 72] width 46 height 15
click at [305, 65] on select "Confirmé Non Confirmé [PERSON_NAME] par le voyageur No Show Request" at bounding box center [328, 72] width 46 height 15
click at [288, 101] on input "Arrivée" at bounding box center [272, 103] width 46 height 10
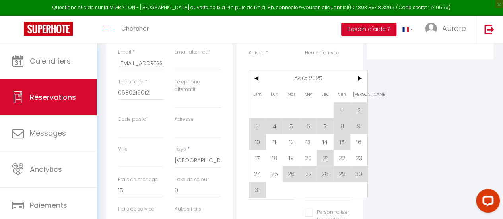
scroll to position [199, 0]
click at [355, 78] on span ">" at bounding box center [359, 77] width 17 height 16
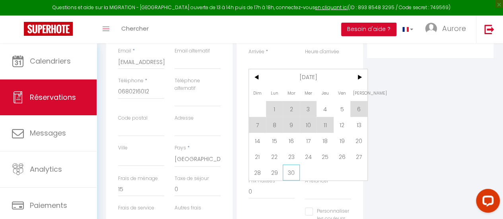
click at [291, 171] on span "30" at bounding box center [291, 173] width 17 height 16
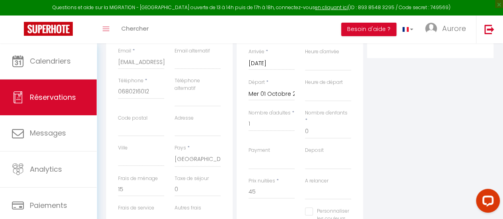
click at [293, 90] on input "Mer 01 Octobre 2025" at bounding box center [272, 94] width 46 height 10
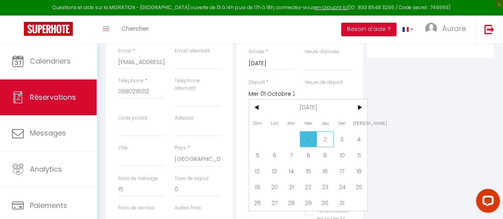
click at [330, 141] on span "2" at bounding box center [325, 139] width 17 height 16
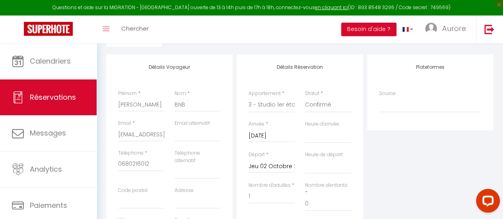
scroll to position [80, 0]
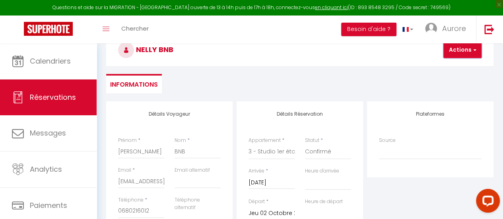
click at [470, 52] on button "Actions" at bounding box center [463, 50] width 38 height 16
click at [459, 66] on link "Enregistrer" at bounding box center [469, 67] width 63 height 10
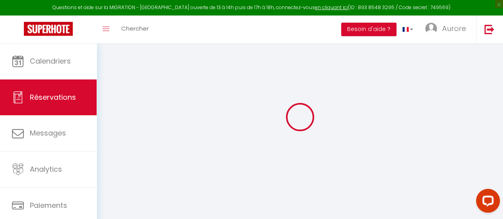
scroll to position [43, 0]
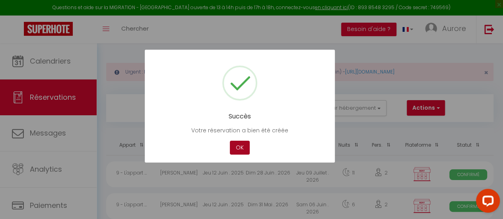
click at [240, 149] on button "OK" at bounding box center [240, 148] width 20 height 14
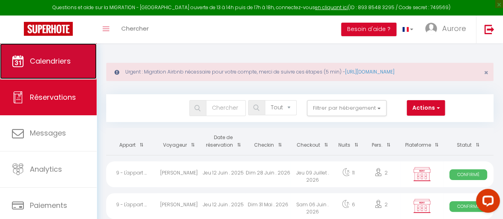
click at [69, 57] on span "Calendriers" at bounding box center [50, 61] width 41 height 10
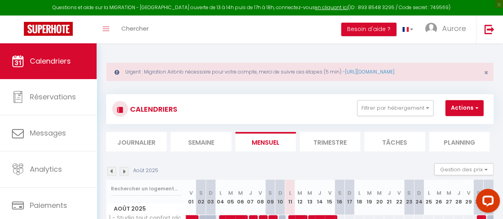
click at [123, 170] on img at bounding box center [124, 171] width 9 height 9
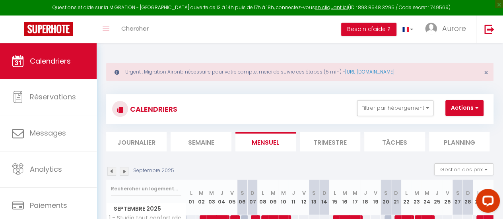
click at [123, 170] on img at bounding box center [124, 171] width 9 height 9
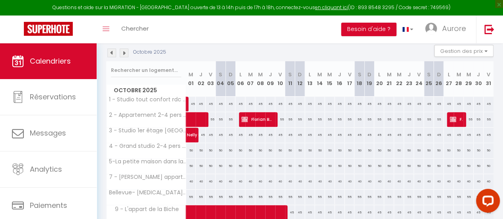
scroll to position [119, 0]
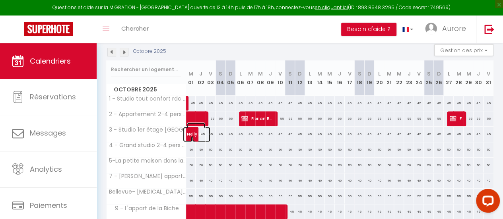
click at [192, 130] on span "Nelly BNB" at bounding box center [196, 130] width 18 height 15
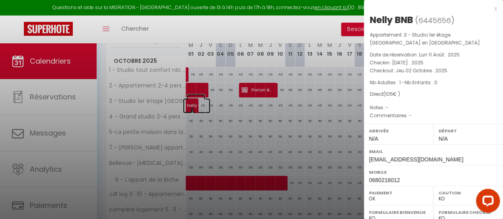
scroll to position [158, 0]
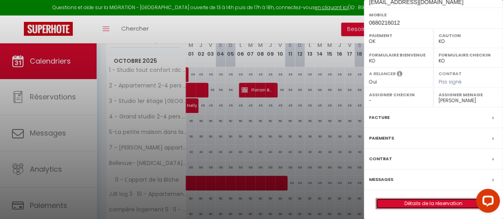
click at [417, 203] on link "Détails de la réservation" at bounding box center [433, 204] width 115 height 10
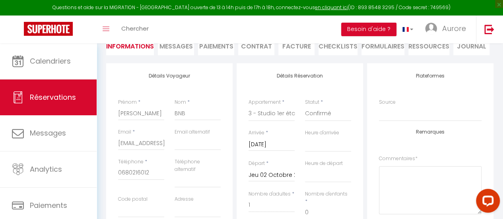
scroll to position [119, 0]
click at [287, 142] on input "[DATE]" at bounding box center [272, 143] width 46 height 10
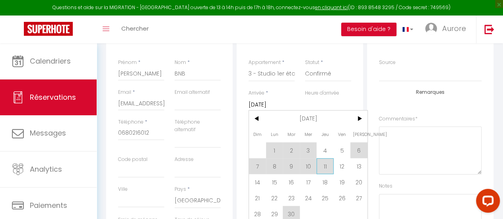
scroll to position [159, 0]
click at [363, 120] on span ">" at bounding box center [359, 117] width 17 height 16
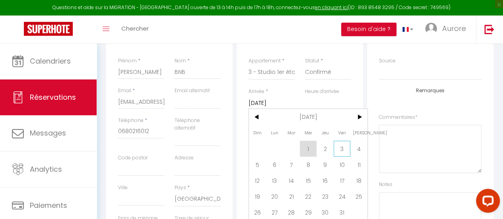
scroll to position [199, 0]
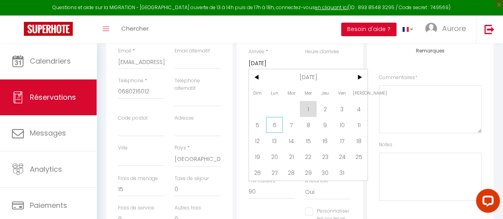
click at [277, 123] on span "6" at bounding box center [274, 125] width 17 height 16
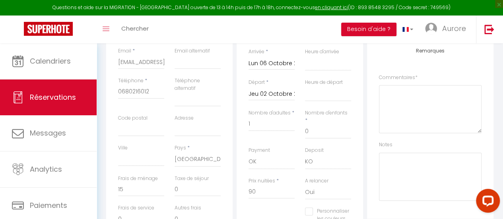
scroll to position [0, 0]
click at [294, 93] on input "Jeu 02 Octobre 2025" at bounding box center [272, 94] width 46 height 10
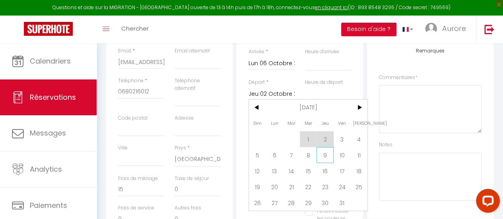
click at [325, 159] on span "9" at bounding box center [325, 155] width 17 height 16
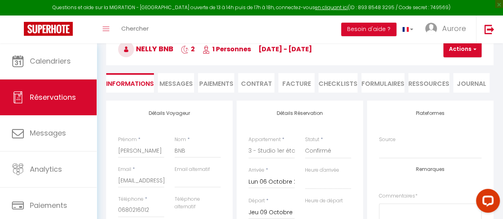
scroll to position [80, 0]
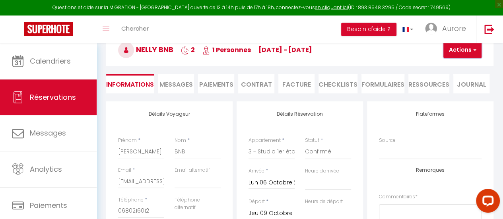
click at [458, 51] on button "Actions" at bounding box center [463, 50] width 38 height 16
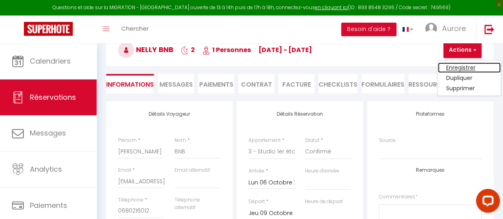
click at [451, 66] on link "Enregistrer" at bounding box center [469, 67] width 63 height 10
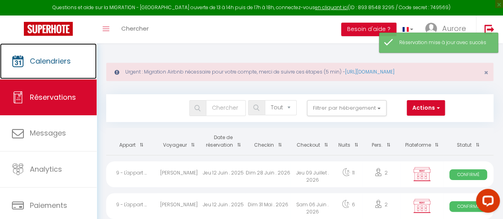
click at [56, 58] on span "Calendriers" at bounding box center [50, 61] width 41 height 10
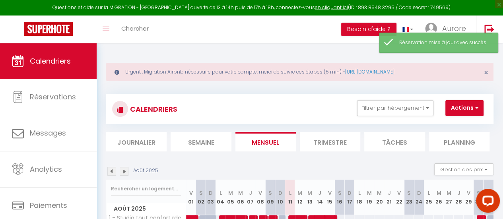
click at [128, 172] on img at bounding box center [124, 171] width 9 height 9
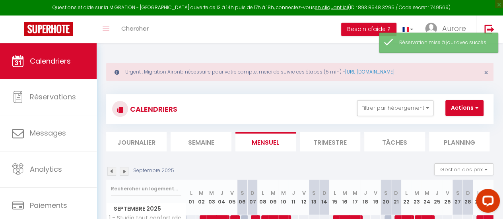
click at [127, 172] on img at bounding box center [124, 171] width 9 height 9
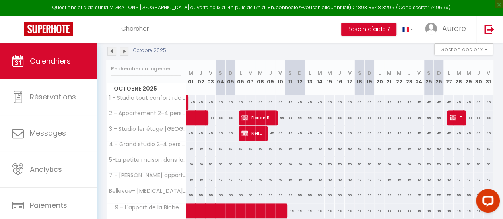
scroll to position [119, 0]
